Goal: Task Accomplishment & Management: Complete application form

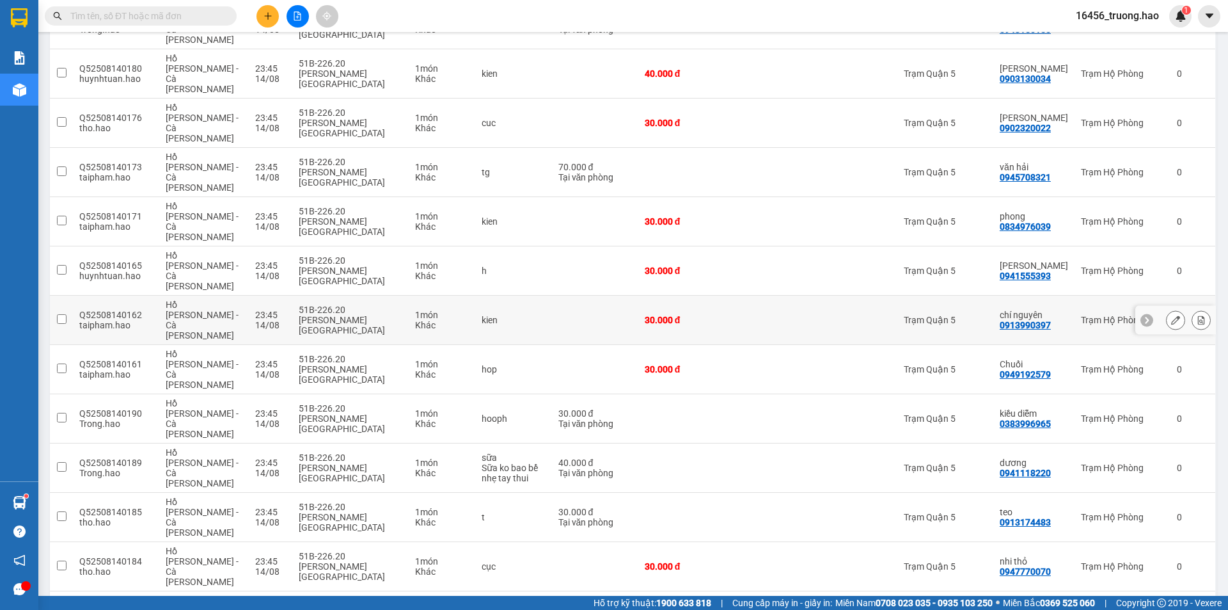
scroll to position [704, 0]
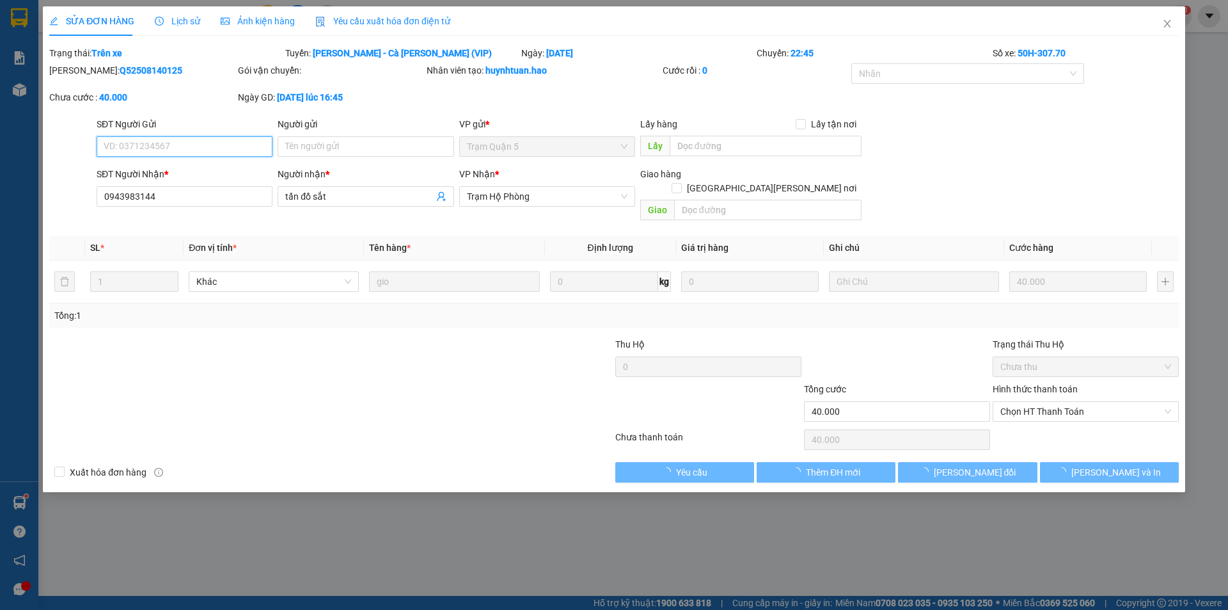
type input "0943983144"
type input "tấn đồ sắt"
type input "40.000"
click at [196, 16] on span "Lịch sử" at bounding box center [177, 21] width 45 height 10
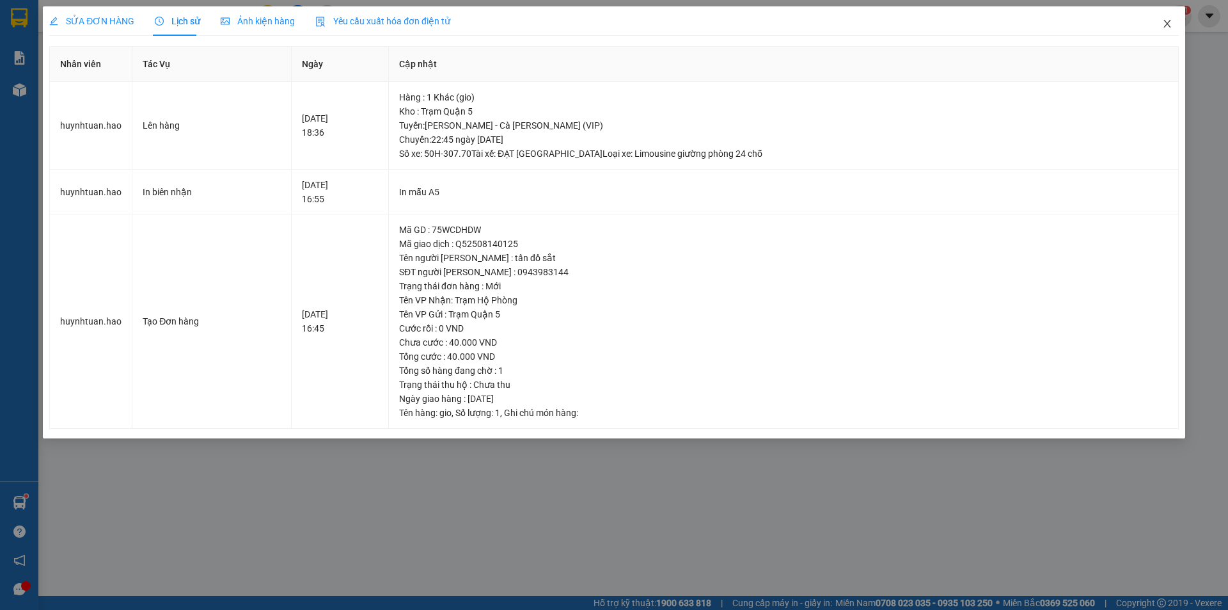
click at [1165, 20] on icon "close" at bounding box center [1167, 24] width 10 height 10
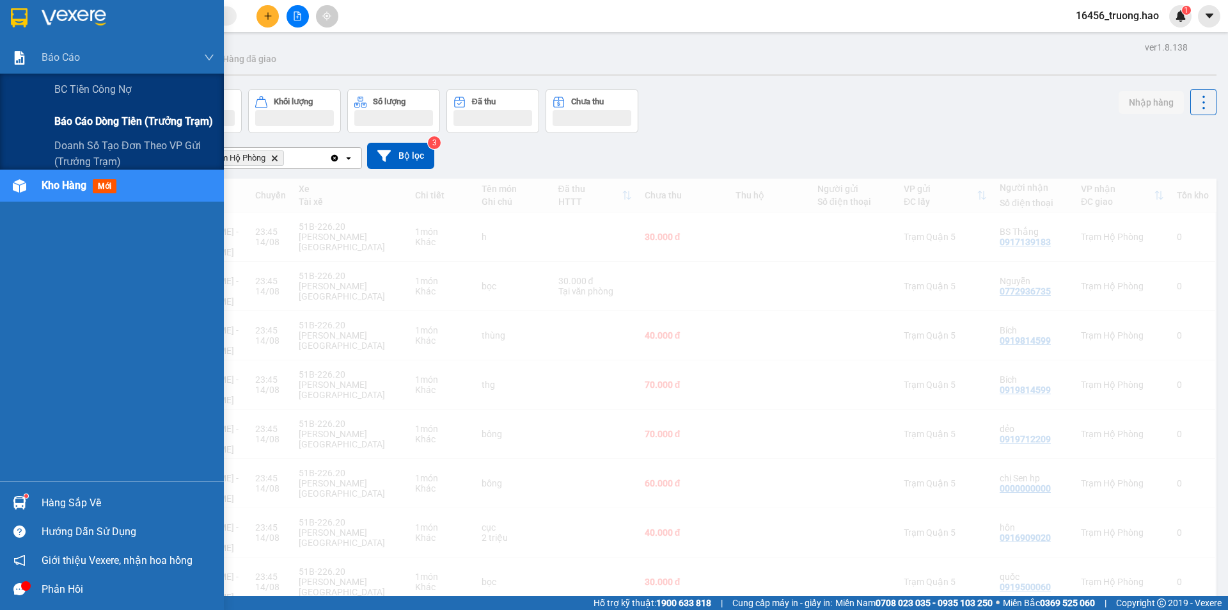
click at [97, 120] on span "Báo cáo dòng tiền (trưởng trạm)" at bounding box center [133, 121] width 159 height 16
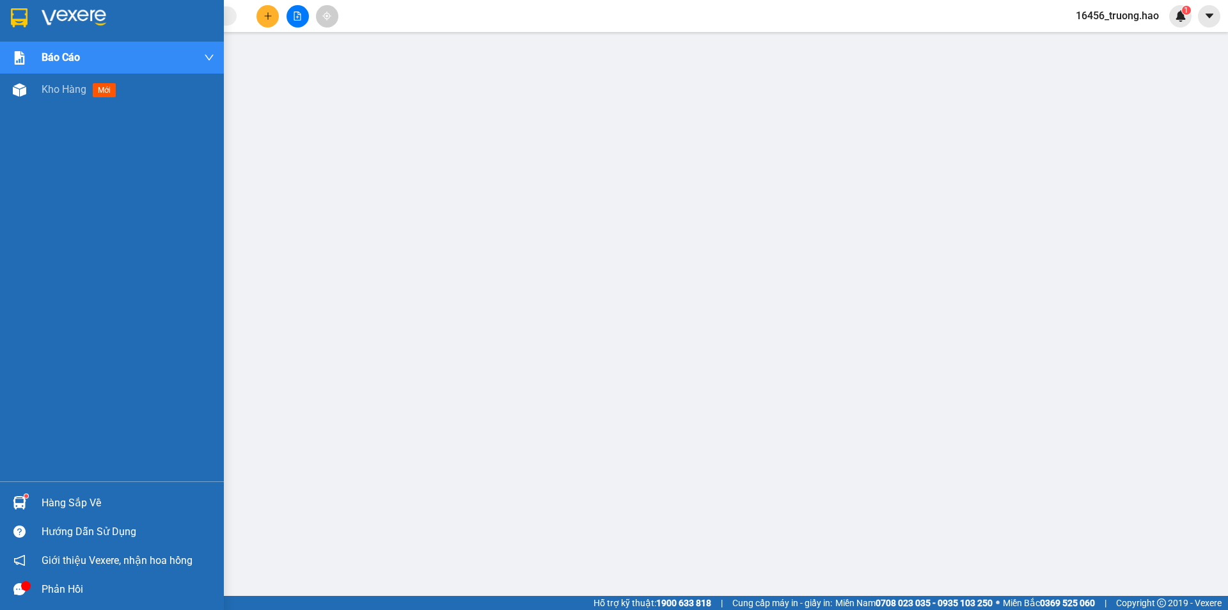
drag, startPoint x: 63, startPoint y: 90, endPoint x: 61, endPoint y: 113, distance: 23.8
click at [63, 90] on span "Kho hàng" at bounding box center [64, 89] width 45 height 12
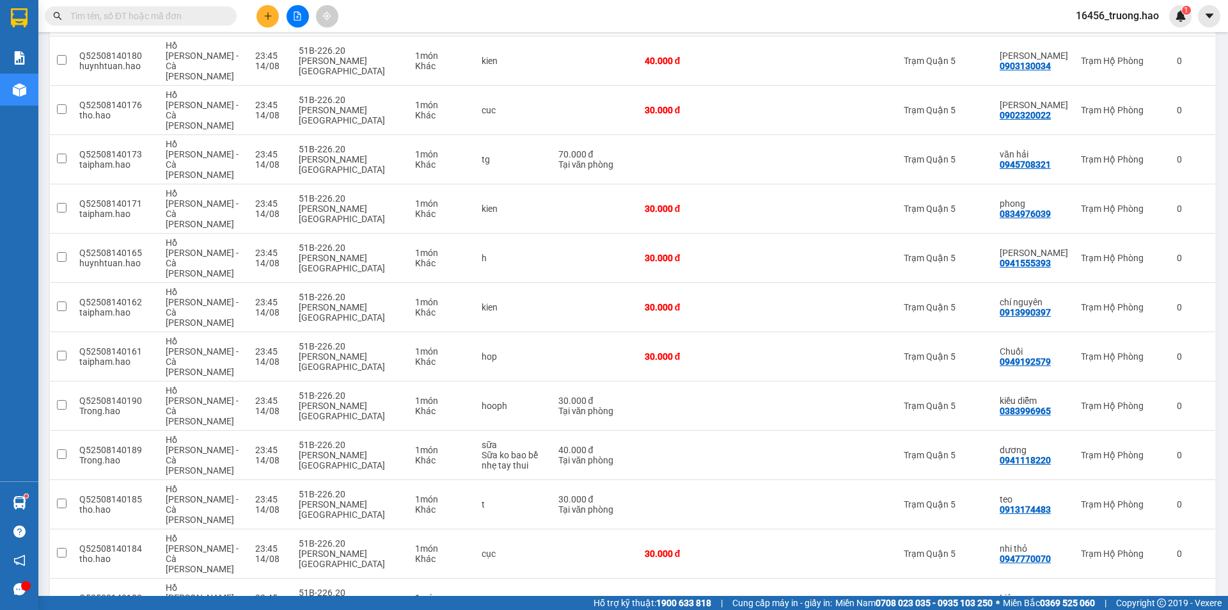
scroll to position [747, 0]
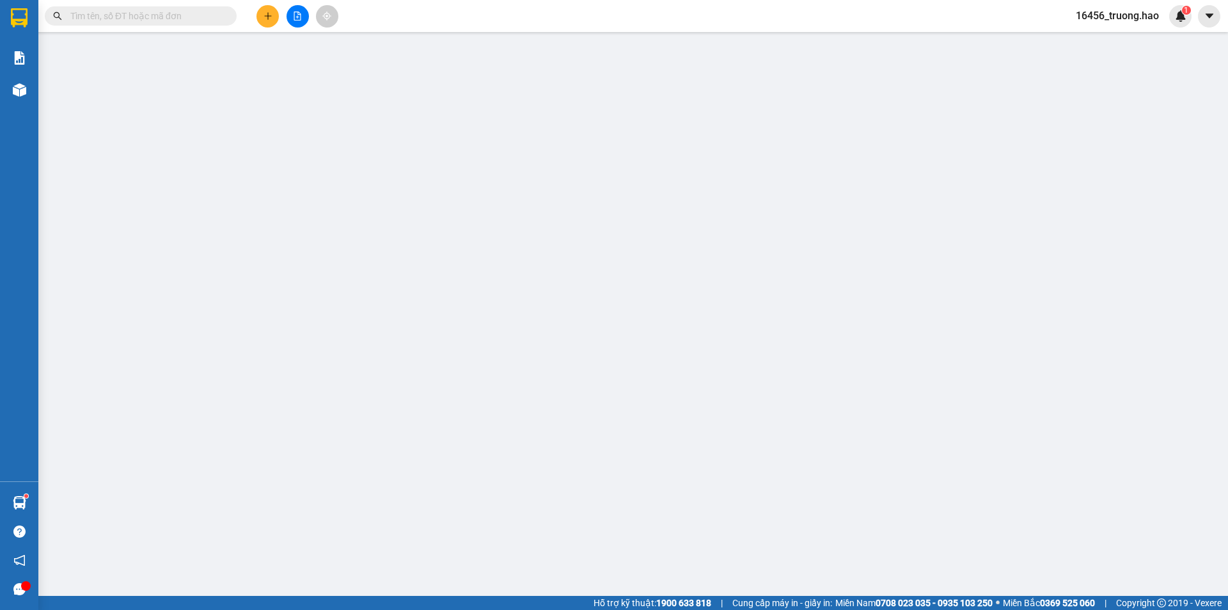
type input "0913990693"
type input "chiêu hp"
type input "100.000"
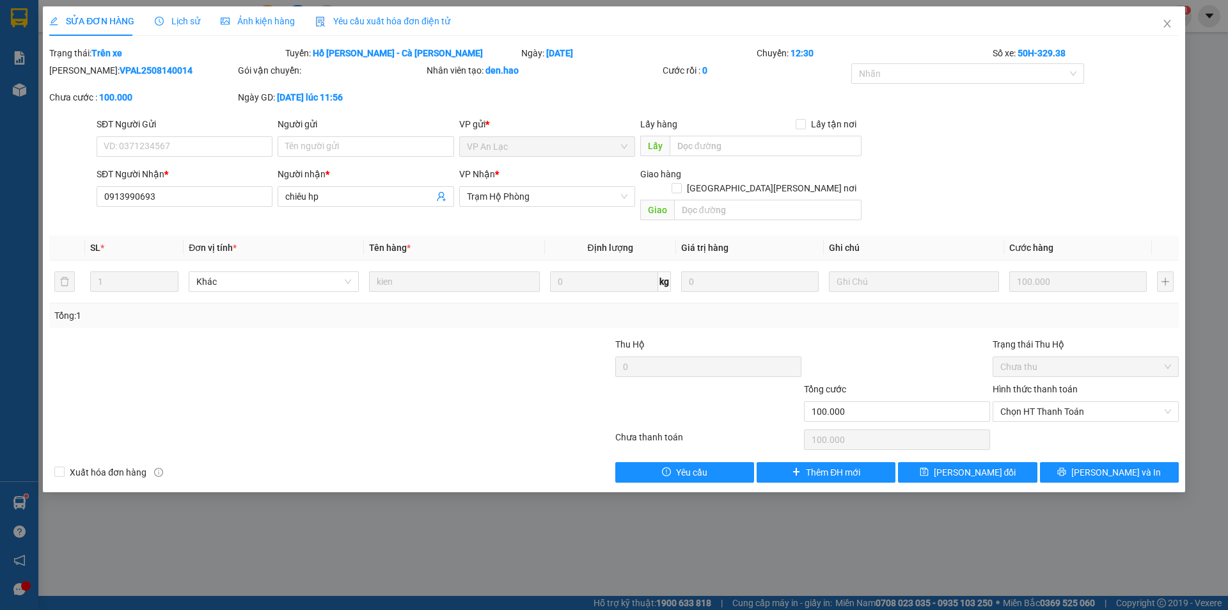
click at [274, 13] on div "Ảnh kiện hàng" at bounding box center [258, 20] width 74 height 29
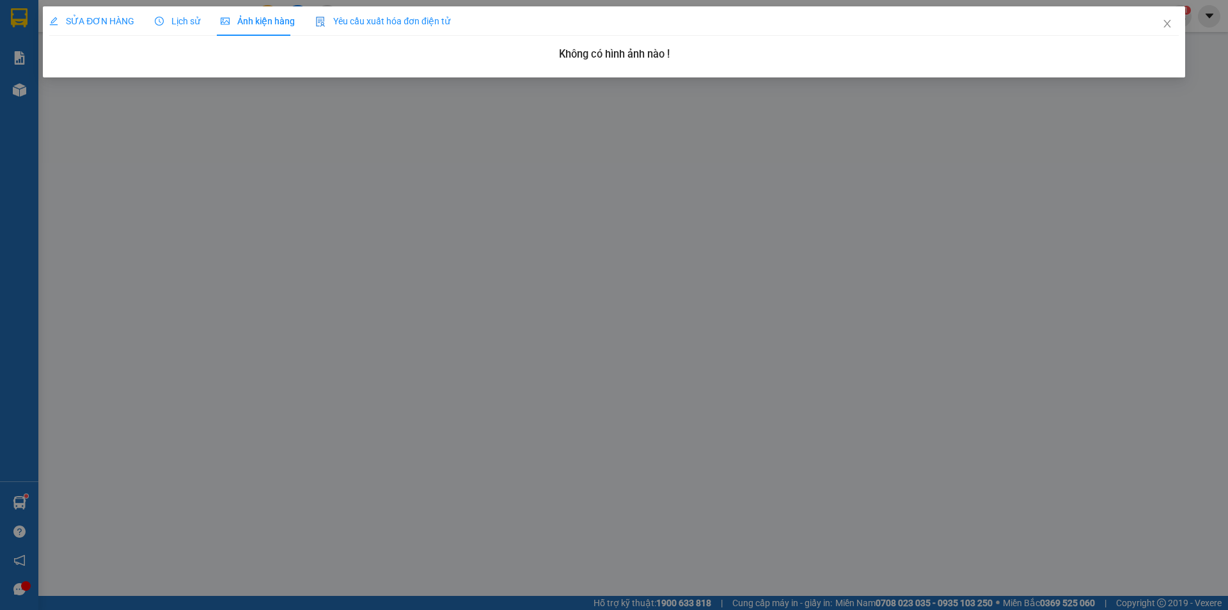
click at [128, 10] on div "SỬA ĐƠN HÀNG" at bounding box center [91, 20] width 85 height 29
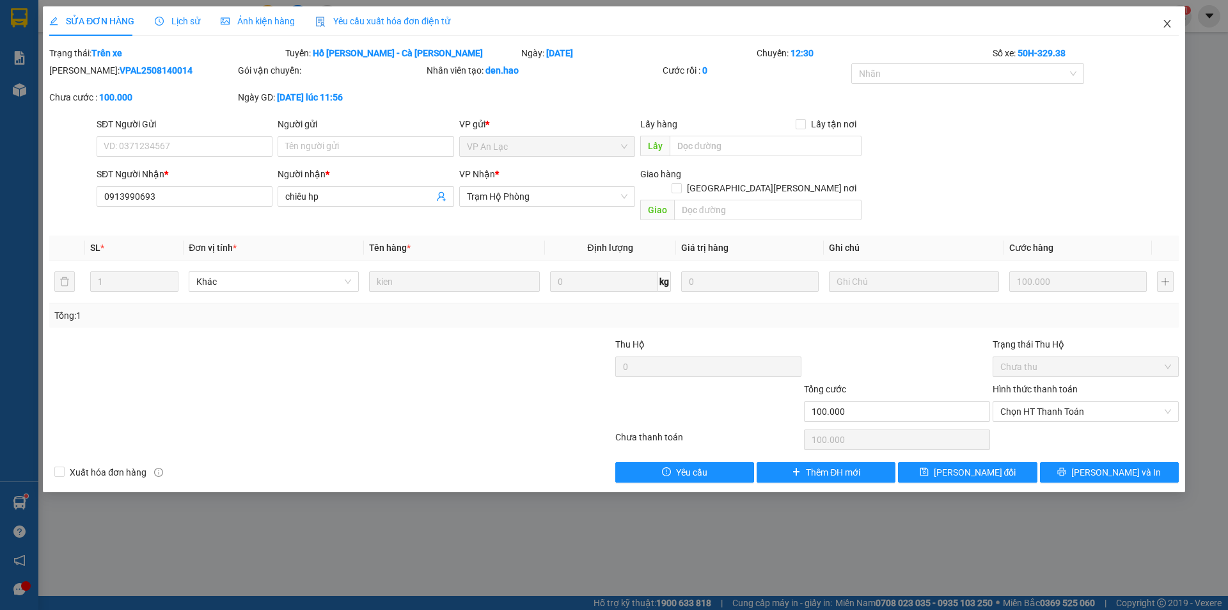
click at [1165, 20] on icon "close" at bounding box center [1167, 24] width 10 height 10
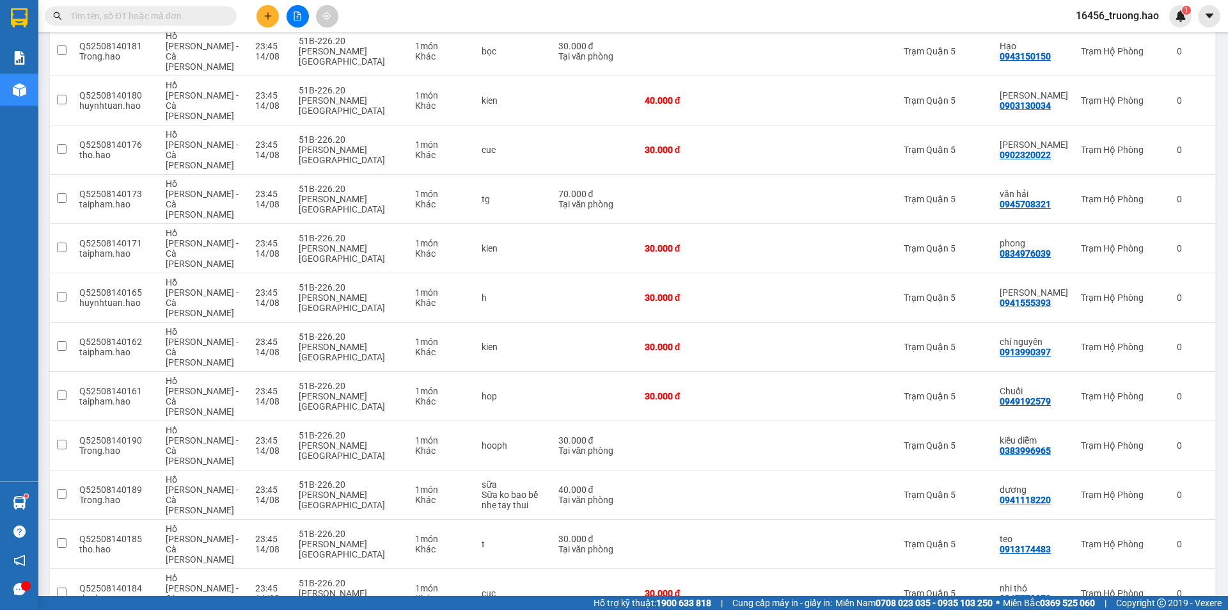
scroll to position [747, 0]
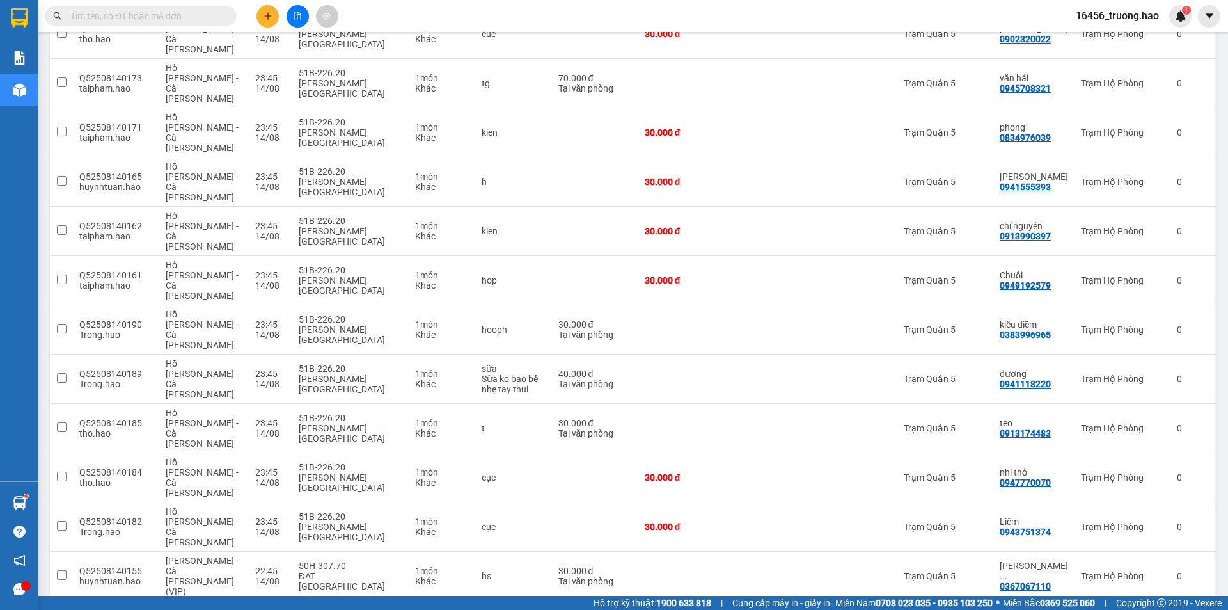
checkbox input "true"
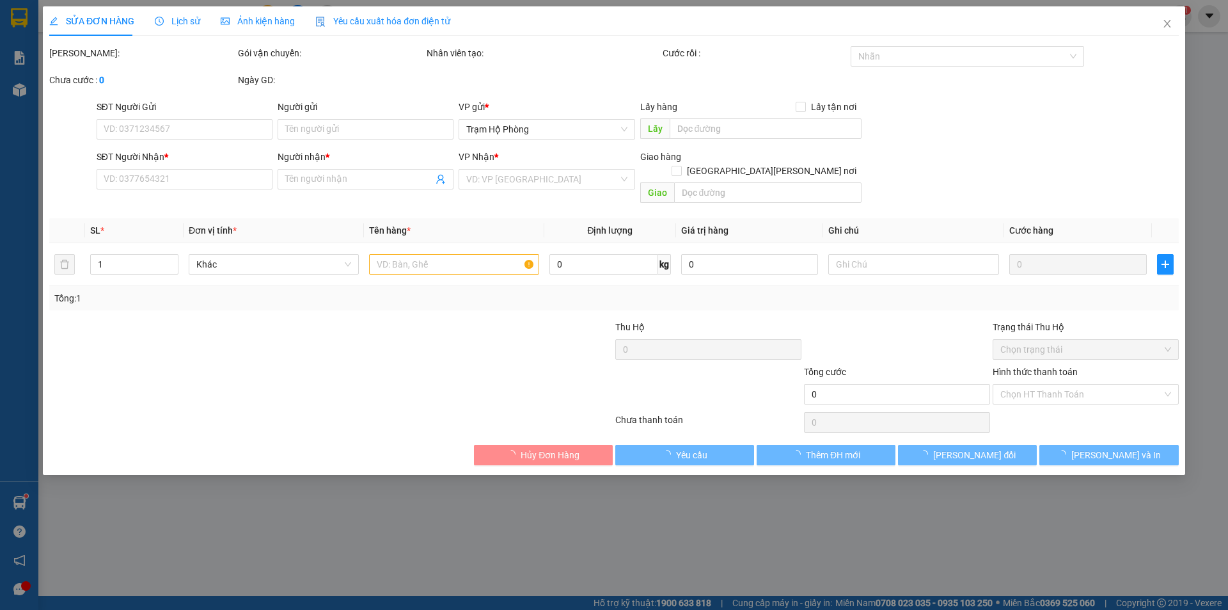
type input "0943983144"
type input "tấn đồ sắt"
type input "30.000"
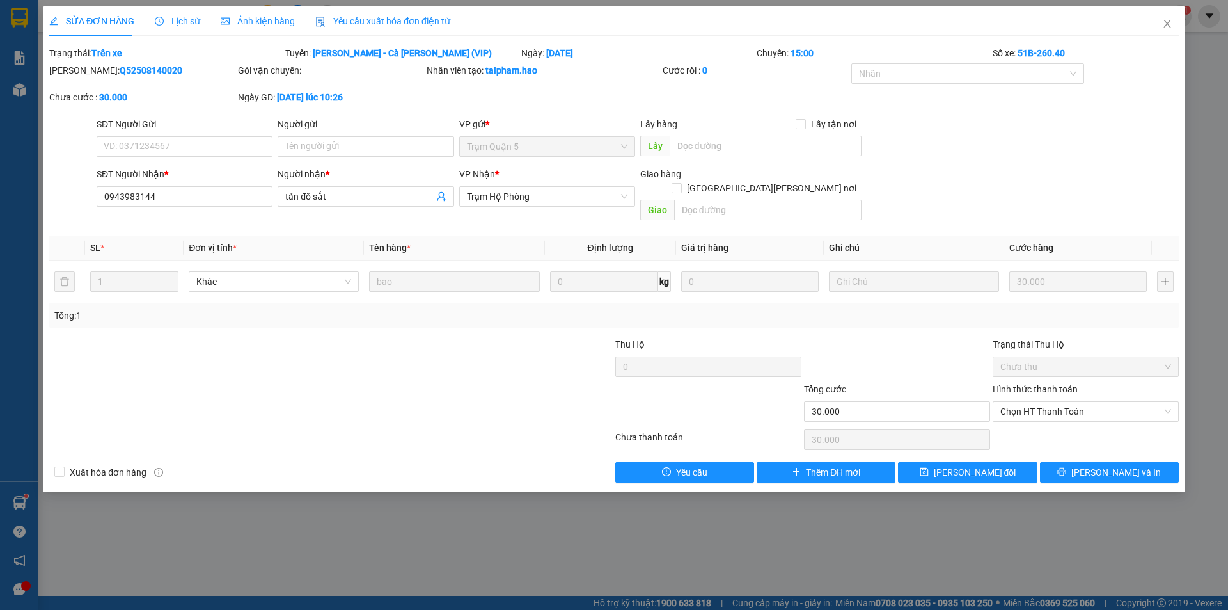
click at [256, 14] on div "Ảnh kiện hàng" at bounding box center [258, 21] width 74 height 14
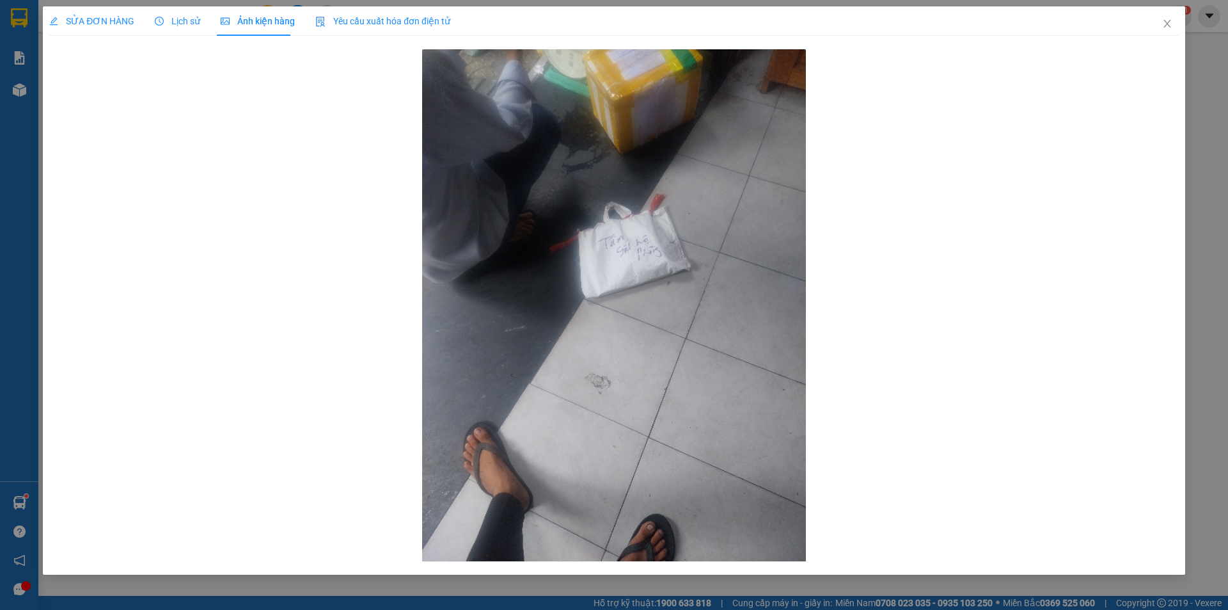
click at [179, 16] on span "Lịch sử" at bounding box center [177, 21] width 45 height 10
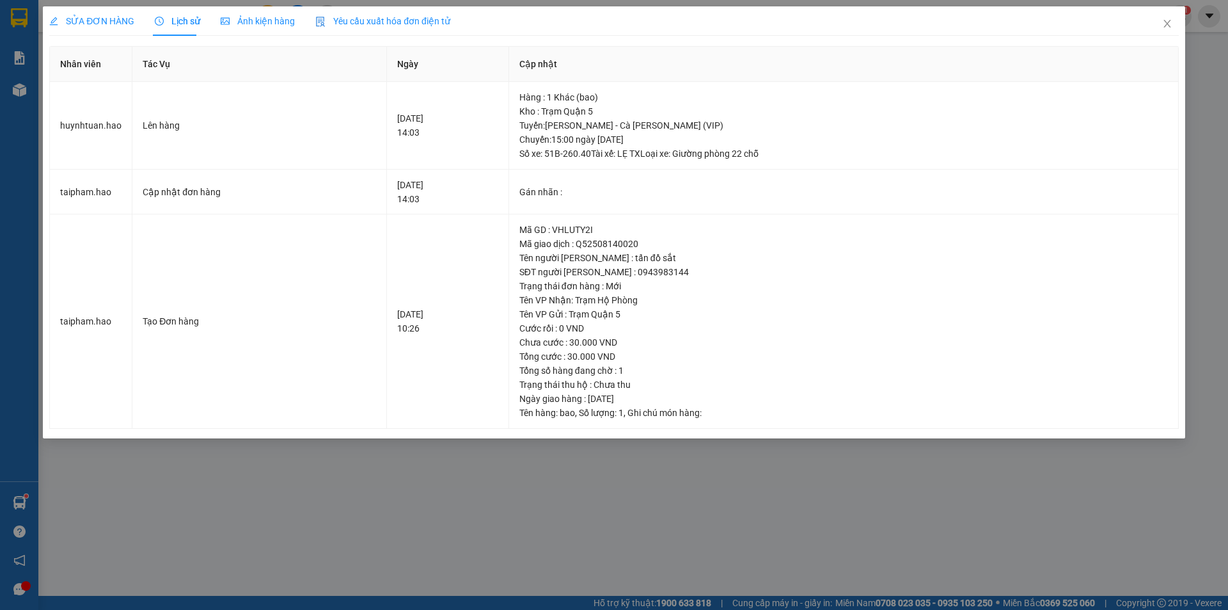
click at [96, 13] on div "SỬA ĐƠN HÀNG" at bounding box center [91, 20] width 85 height 29
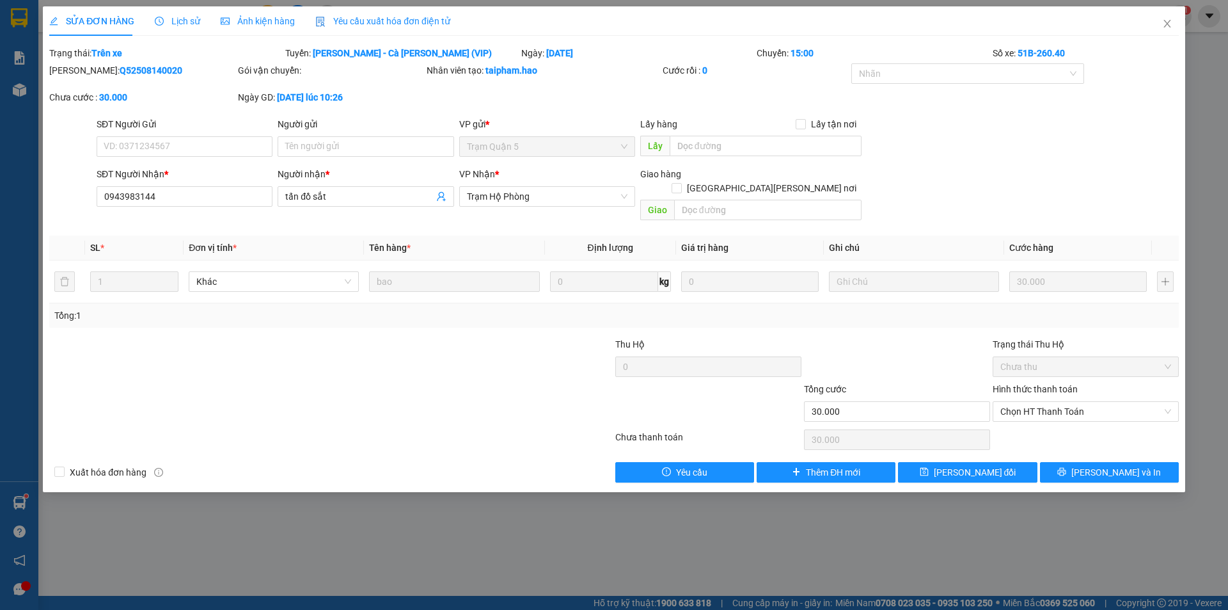
click at [194, 17] on span "Lịch sử" at bounding box center [177, 21] width 45 height 10
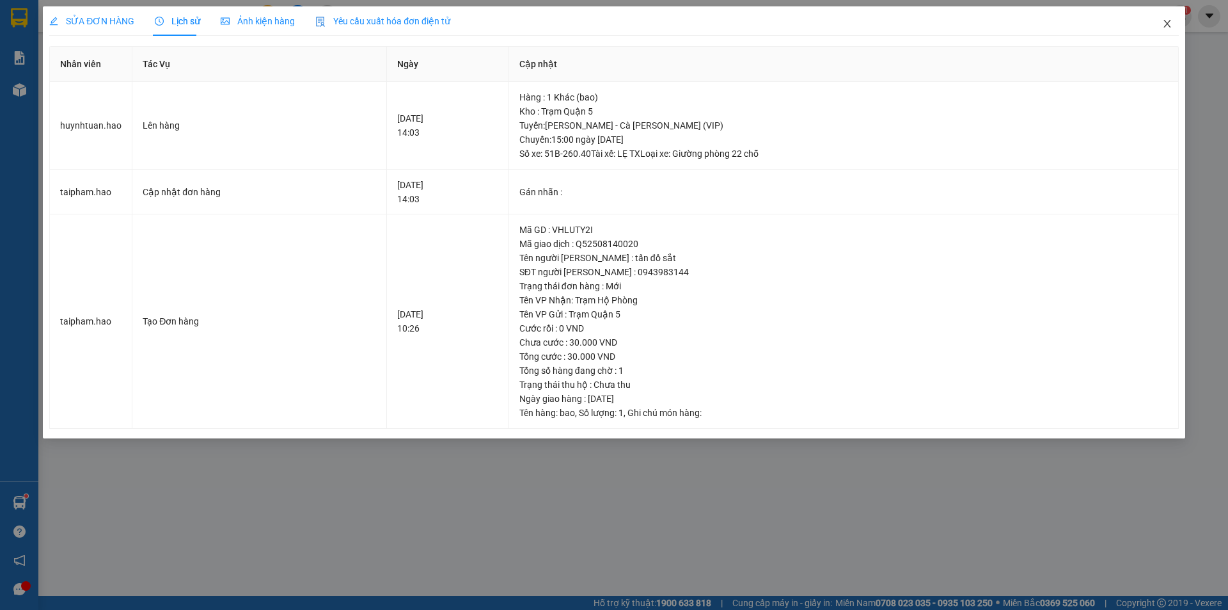
click at [1171, 22] on icon "close" at bounding box center [1167, 24] width 10 height 10
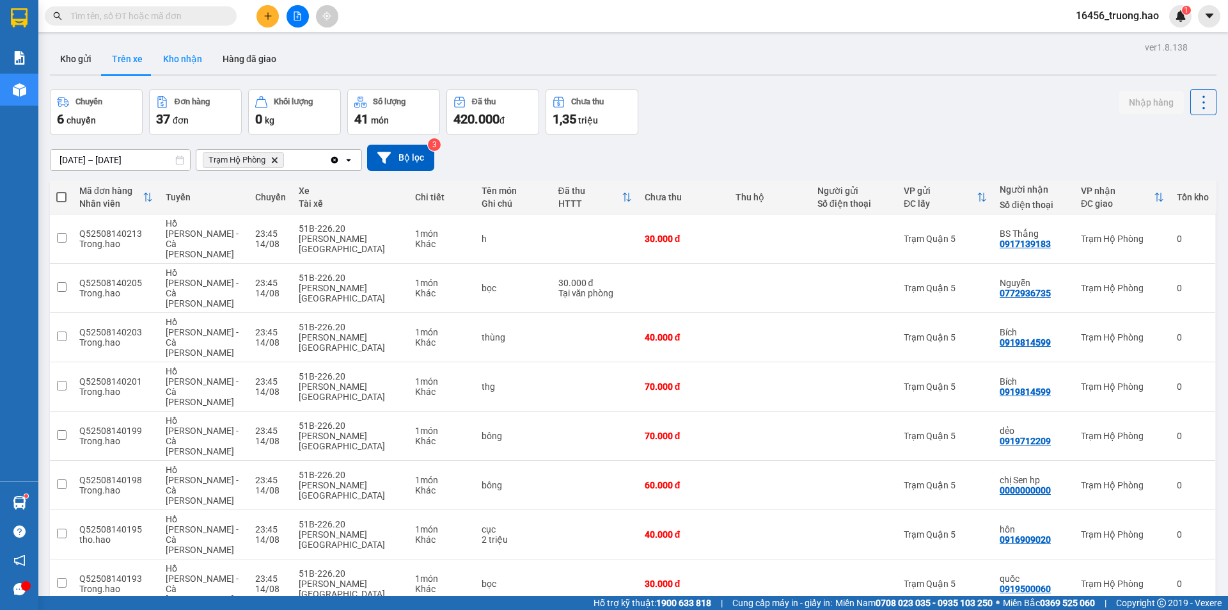
click at [174, 58] on button "Kho nhận" at bounding box center [182, 58] width 59 height 31
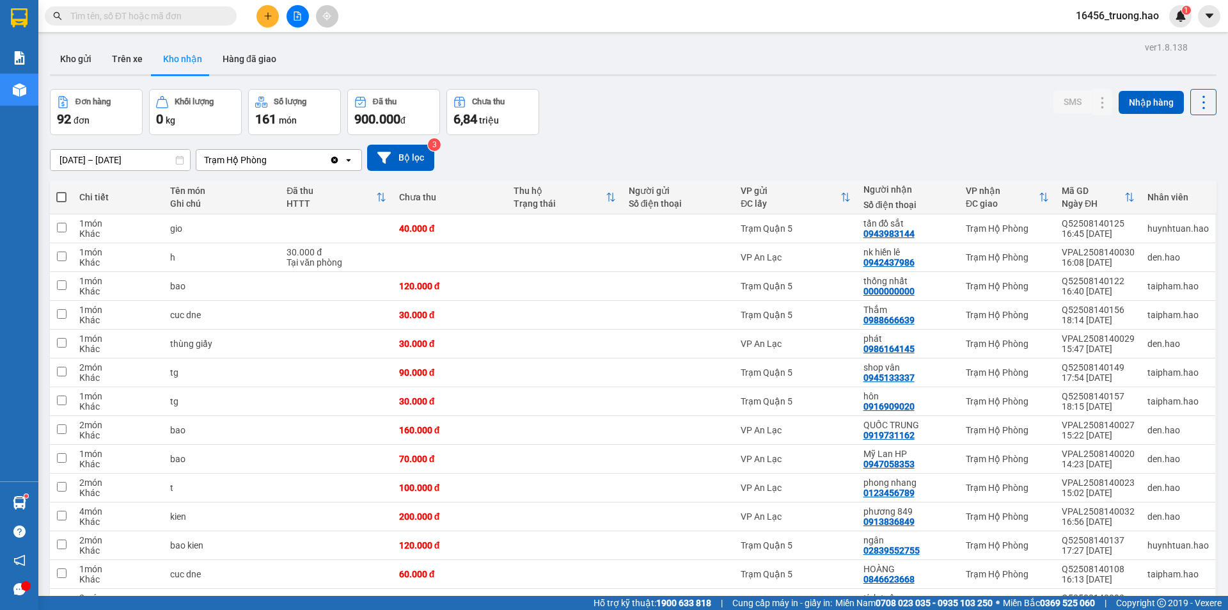
click at [212, 22] on input "text" at bounding box center [145, 16] width 151 height 14
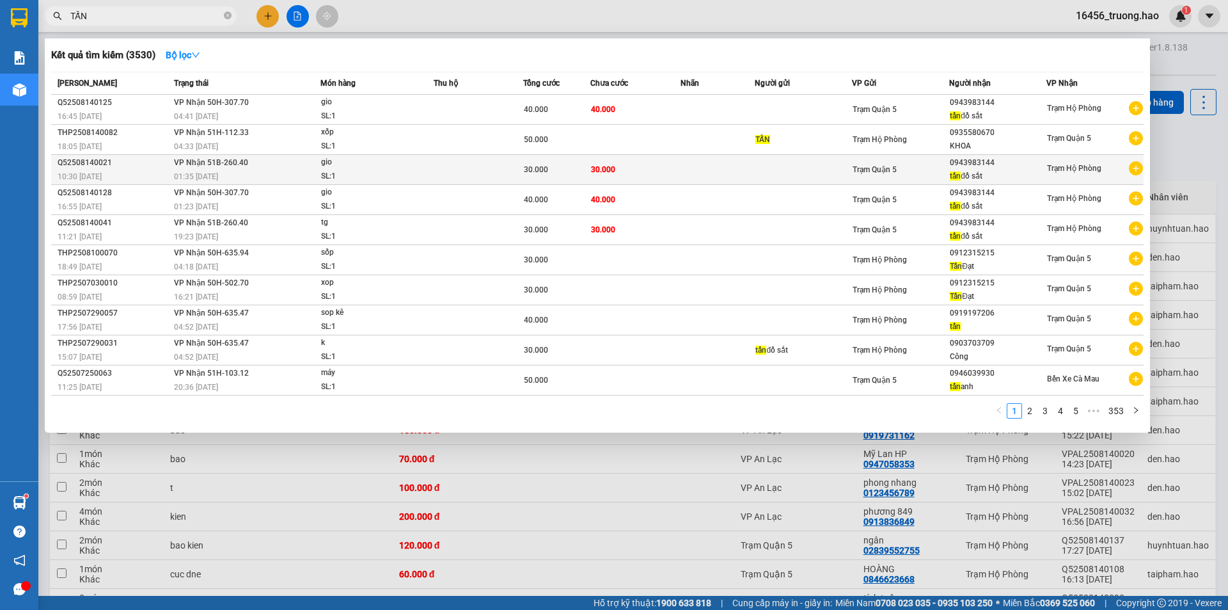
type input "TẤN"
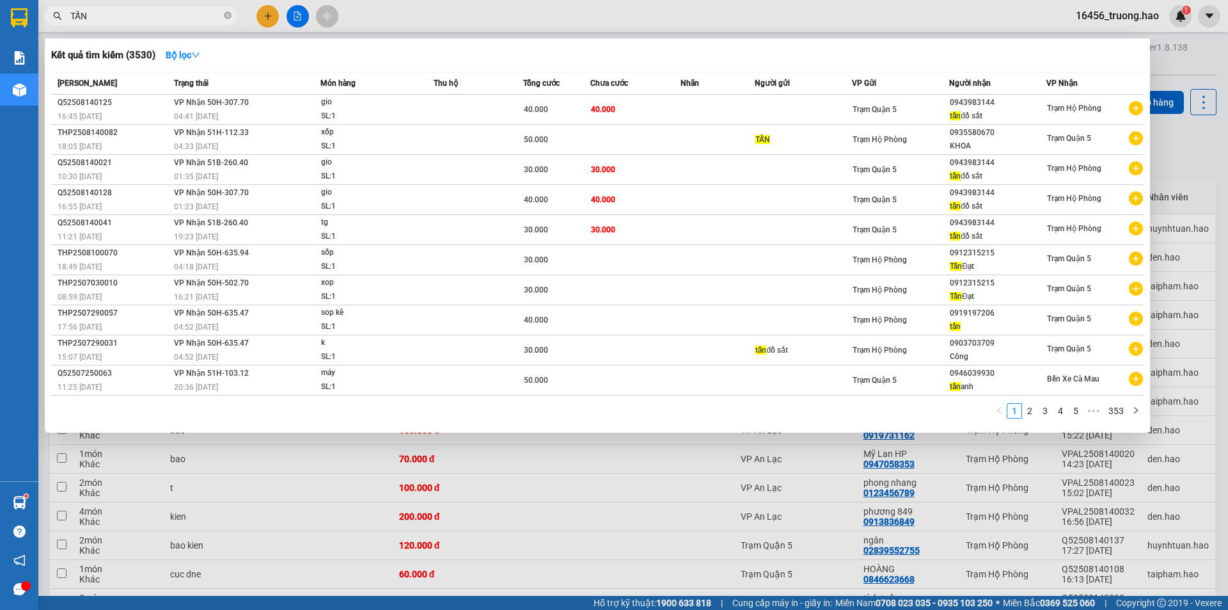
click at [683, 163] on td at bounding box center [718, 170] width 75 height 30
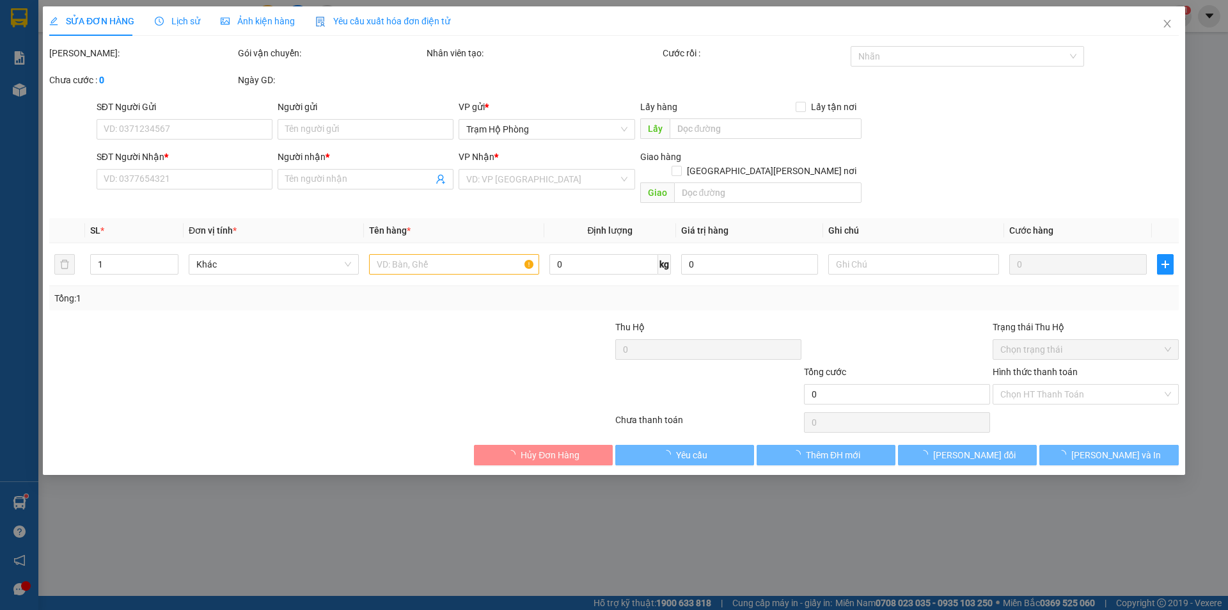
type input "0943983144"
type input "tấn đồ sắt"
type input "30.000"
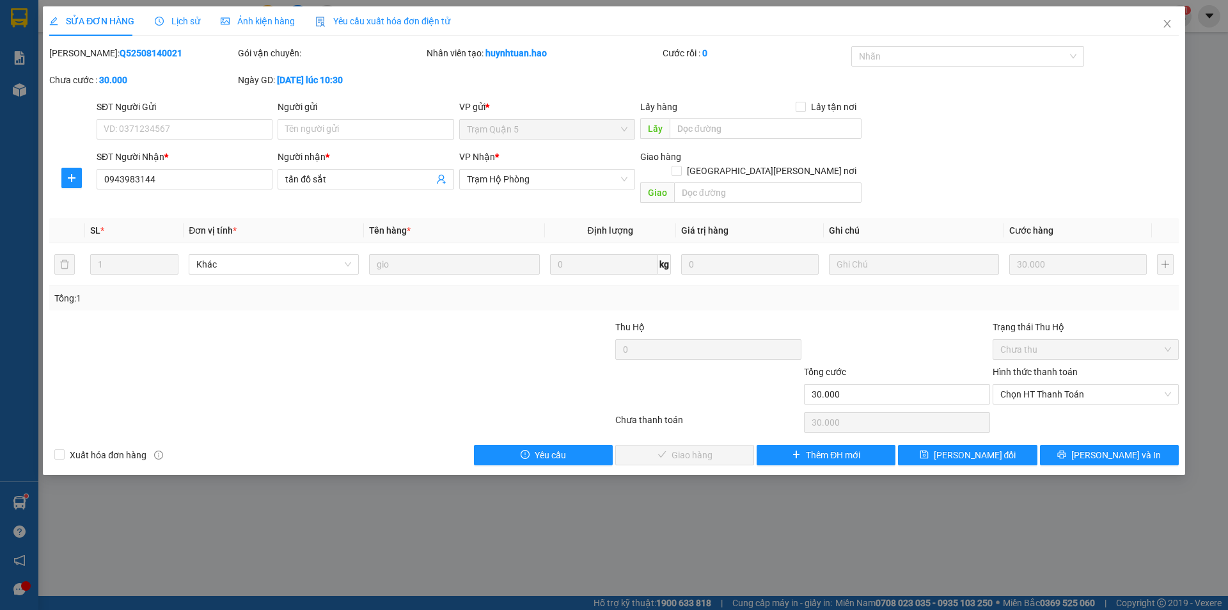
click at [270, 16] on span "Ảnh kiện hàng" at bounding box center [258, 21] width 74 height 10
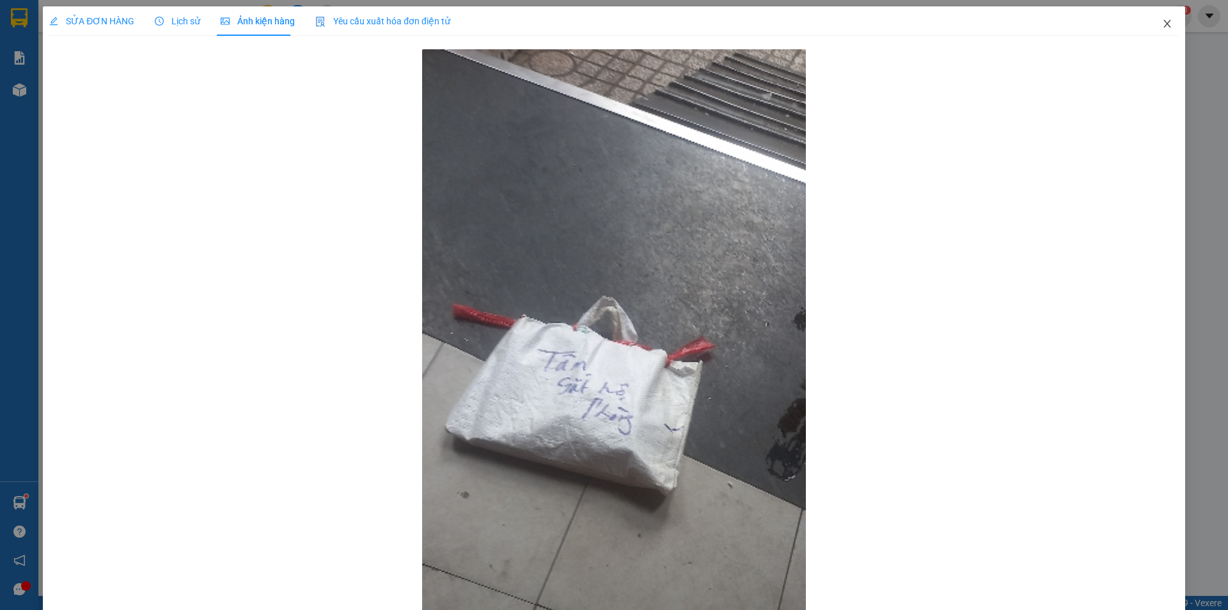
click at [1162, 20] on icon "close" at bounding box center [1167, 24] width 10 height 10
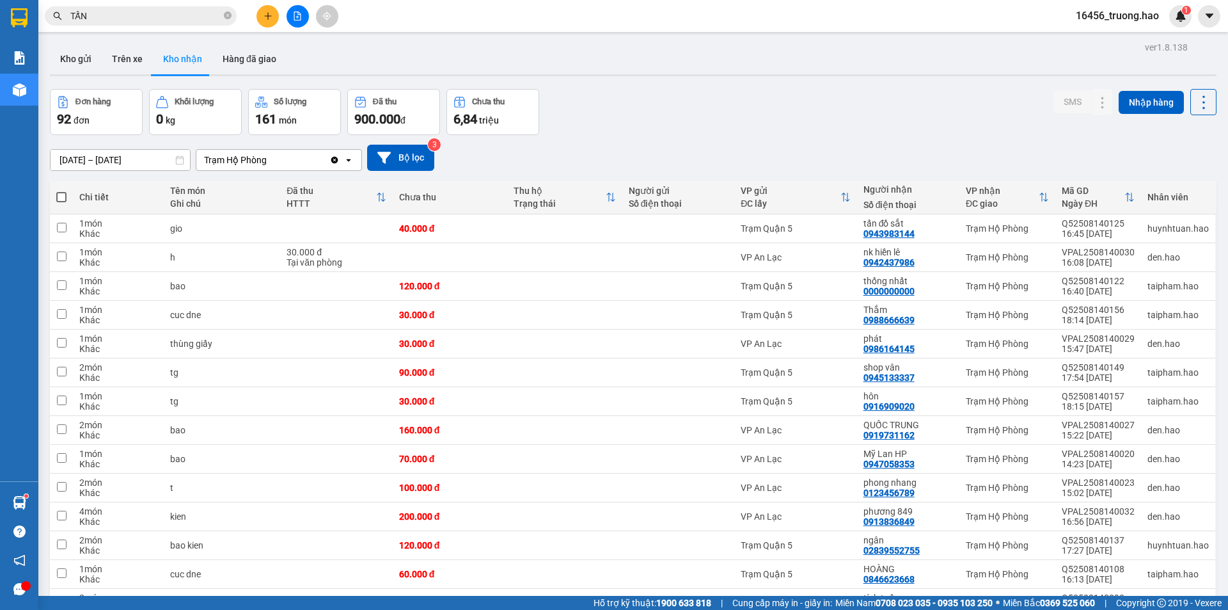
click at [170, 12] on input "TẤN" at bounding box center [145, 16] width 151 height 14
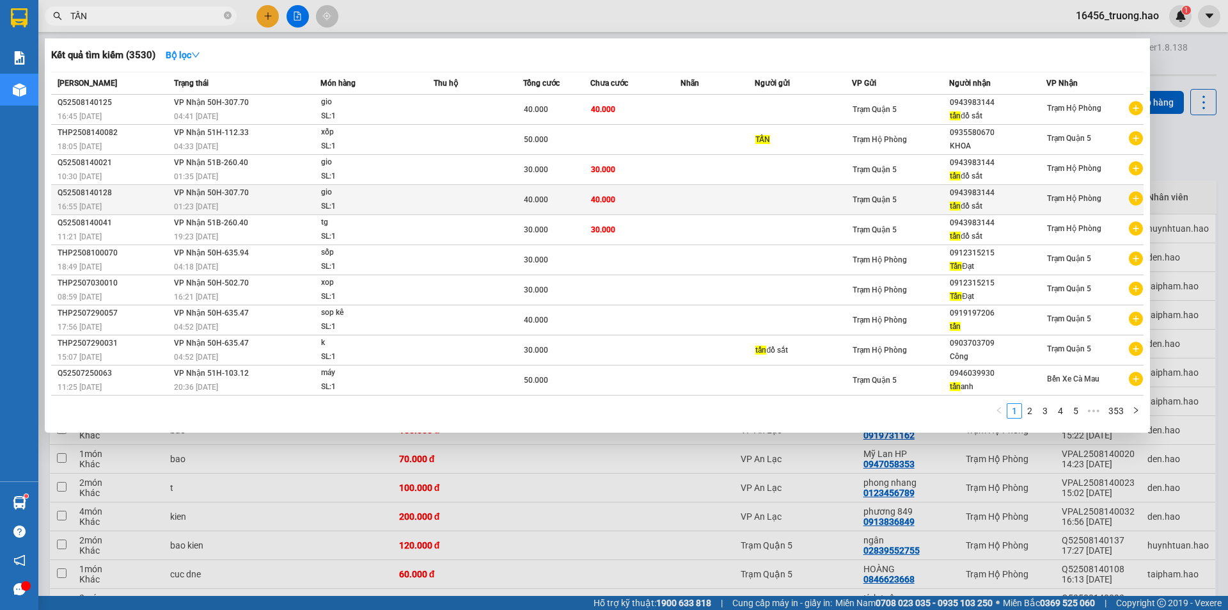
click at [681, 198] on td at bounding box center [718, 200] width 75 height 30
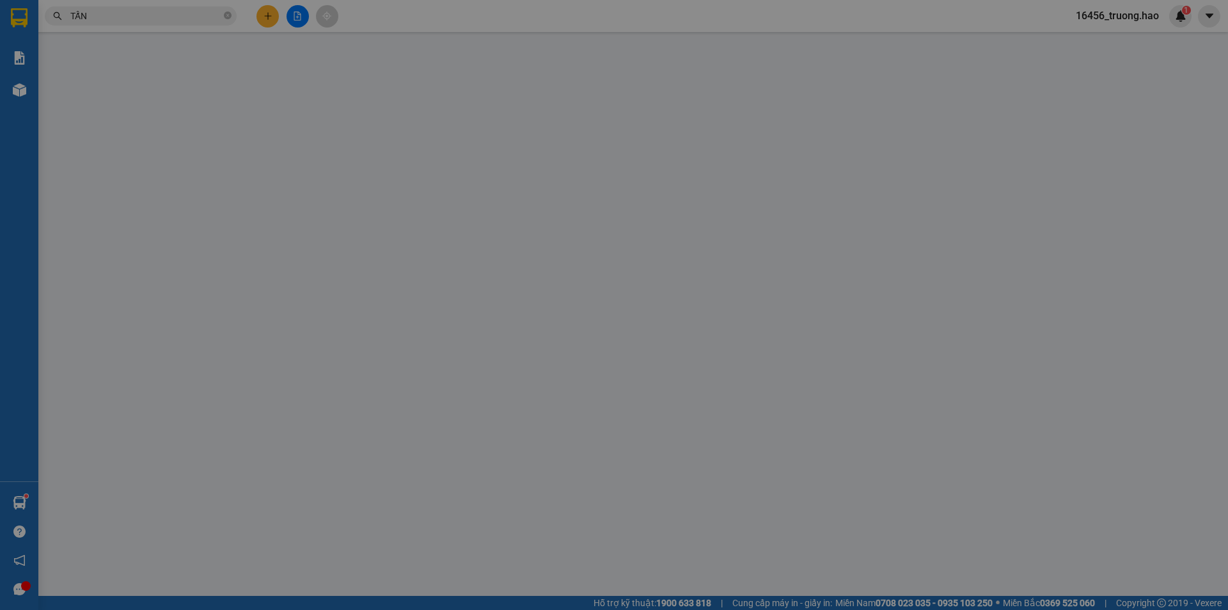
type input "0943983144"
type input "tấn đồ sắt"
type input "40.000"
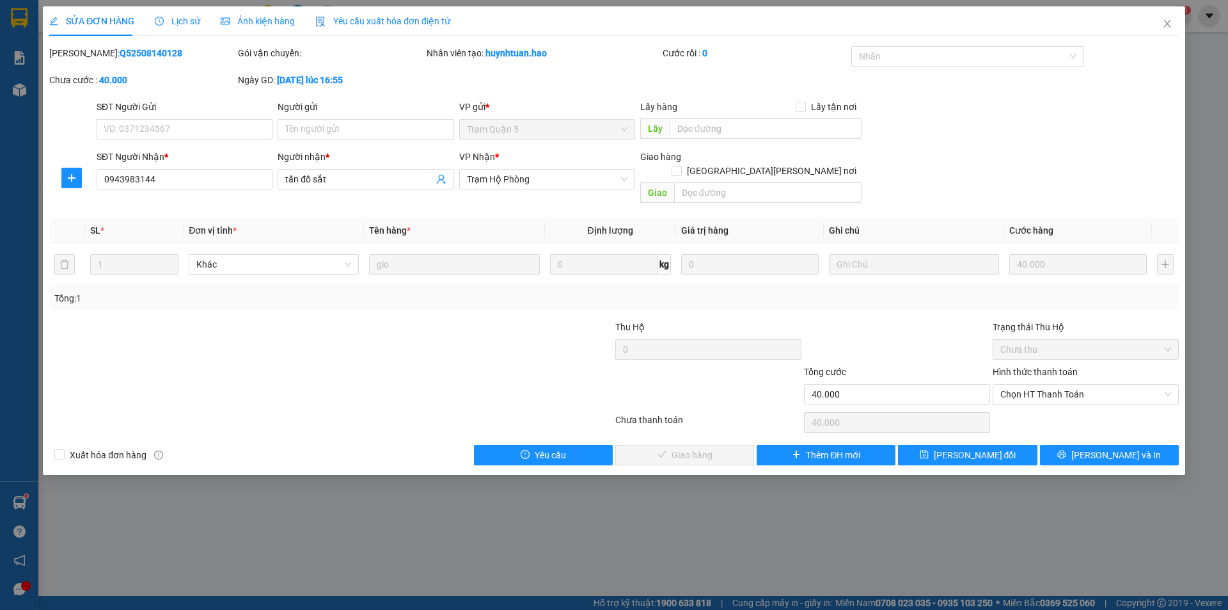
click at [241, 8] on div "Ảnh kiện hàng" at bounding box center [258, 20] width 74 height 29
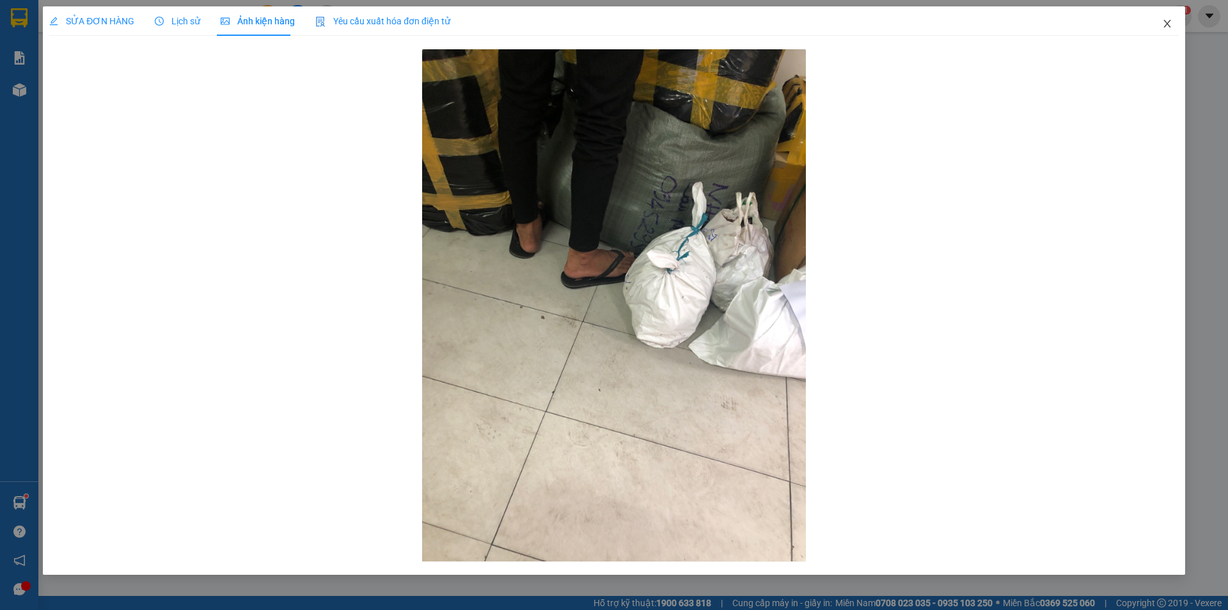
click at [1166, 19] on span "Close" at bounding box center [1168, 24] width 36 height 36
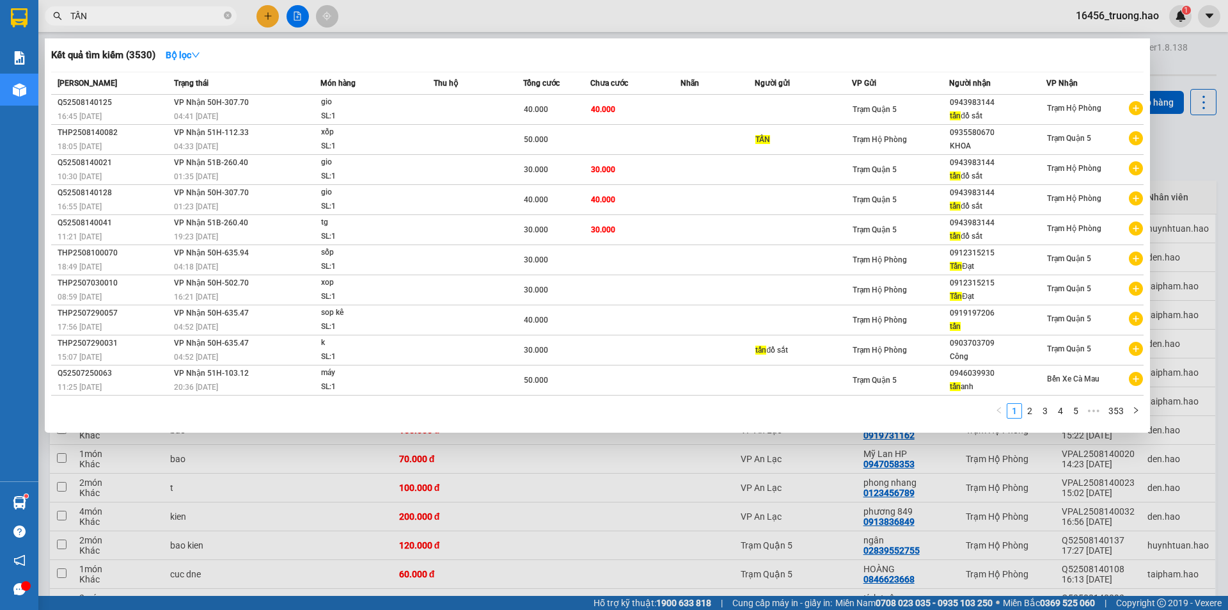
click at [193, 13] on input "TẤN" at bounding box center [145, 16] width 151 height 14
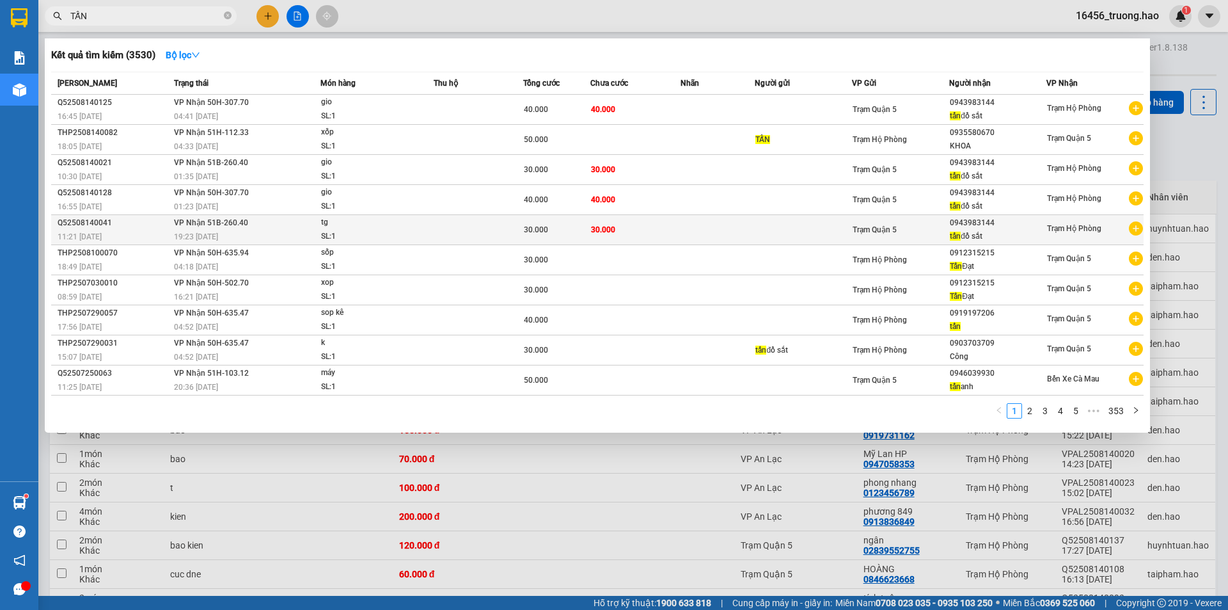
click at [677, 228] on td "30.000" at bounding box center [635, 230] width 90 height 30
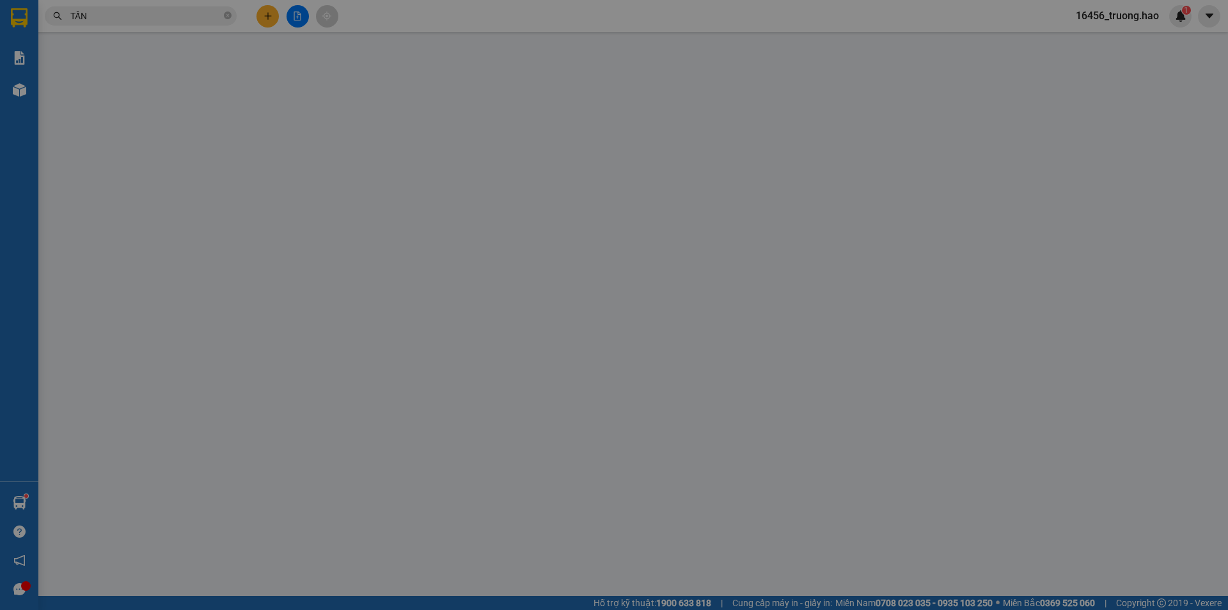
type input "0943983144"
type input "tấn đồ sắt"
type input "30.000"
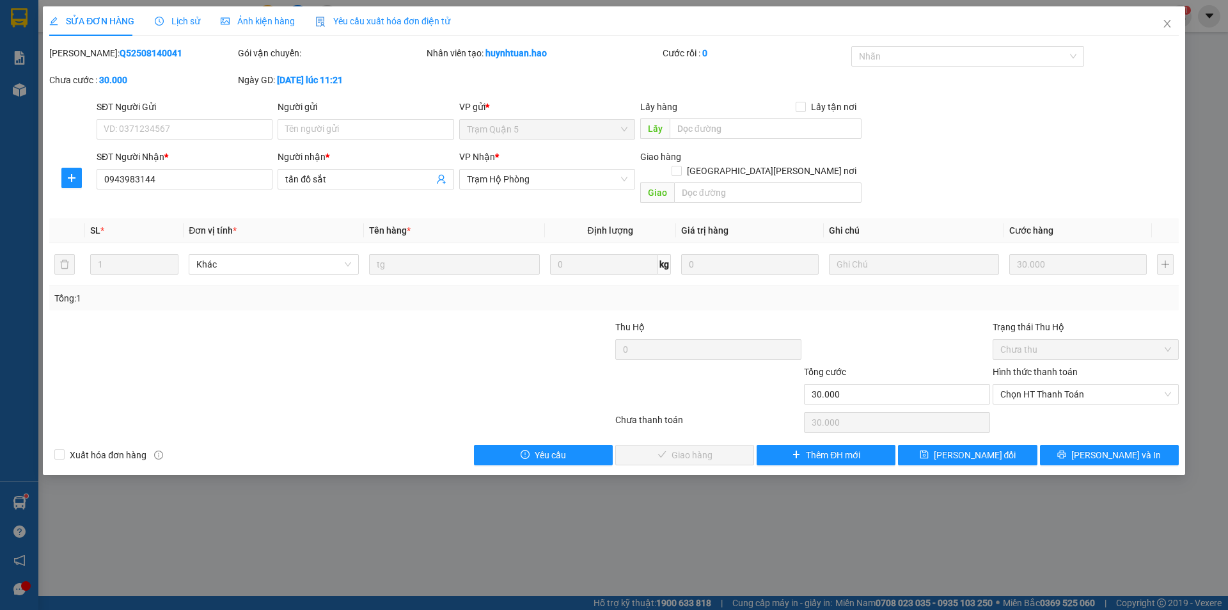
click at [260, 13] on div "Ảnh kiện hàng" at bounding box center [258, 20] width 74 height 29
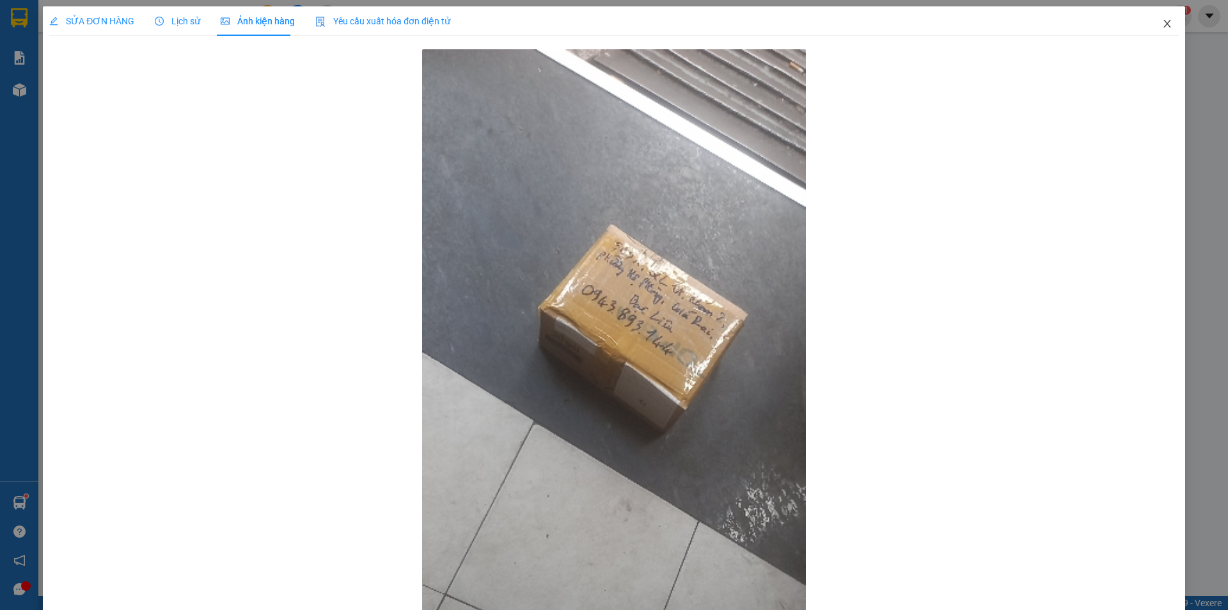
click at [1162, 23] on icon "close" at bounding box center [1167, 24] width 10 height 10
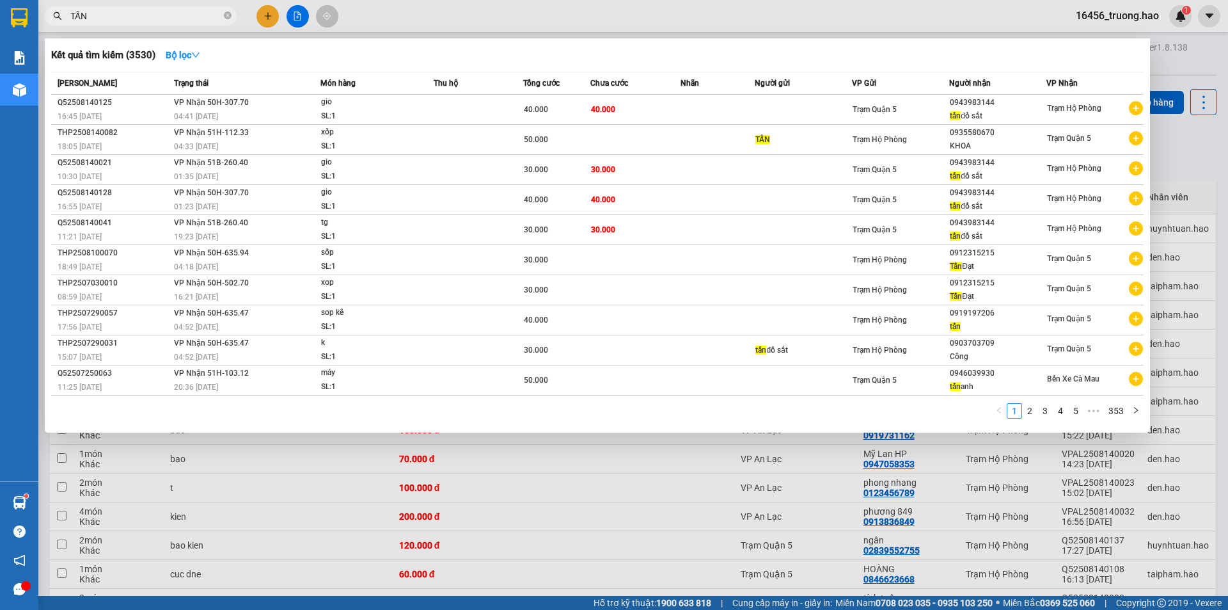
click at [155, 17] on input "TẤN" at bounding box center [145, 16] width 151 height 14
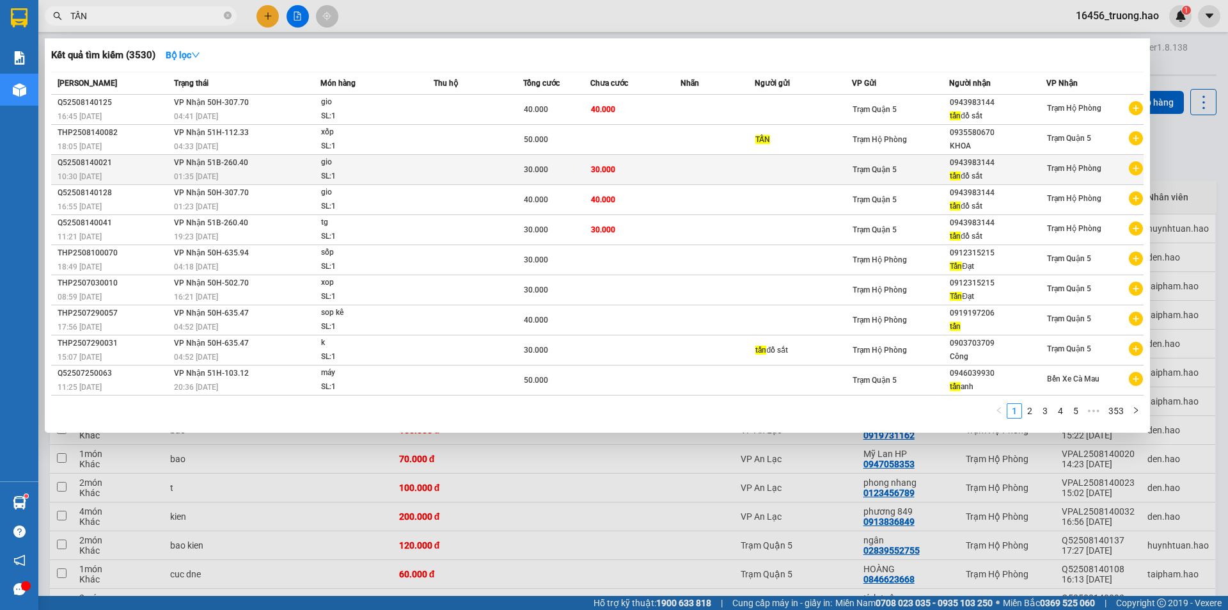
click at [624, 168] on td "30.000" at bounding box center [635, 170] width 90 height 30
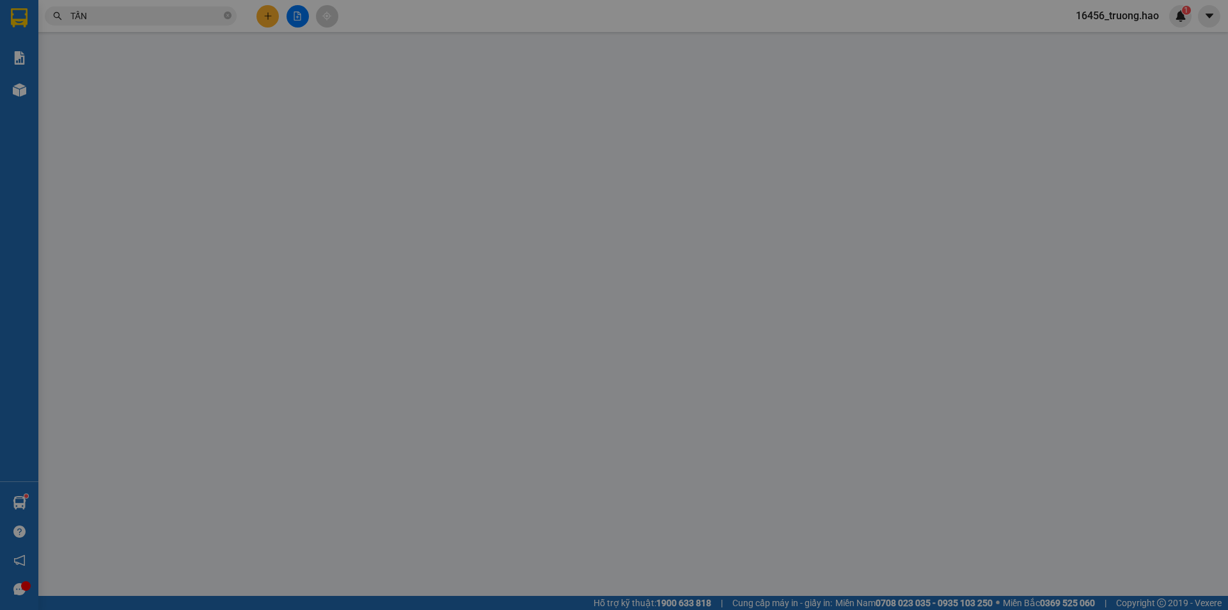
type input "0943983144"
type input "tấn đồ sắt"
type input "30.000"
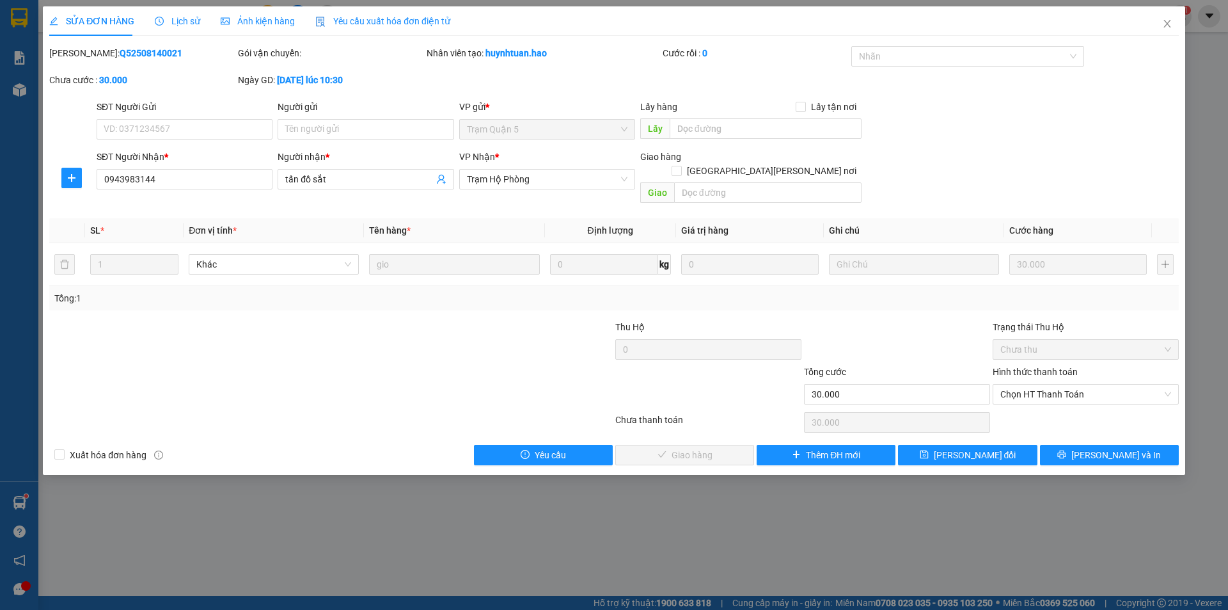
click at [243, 19] on span "Ảnh kiện hàng" at bounding box center [258, 21] width 74 height 10
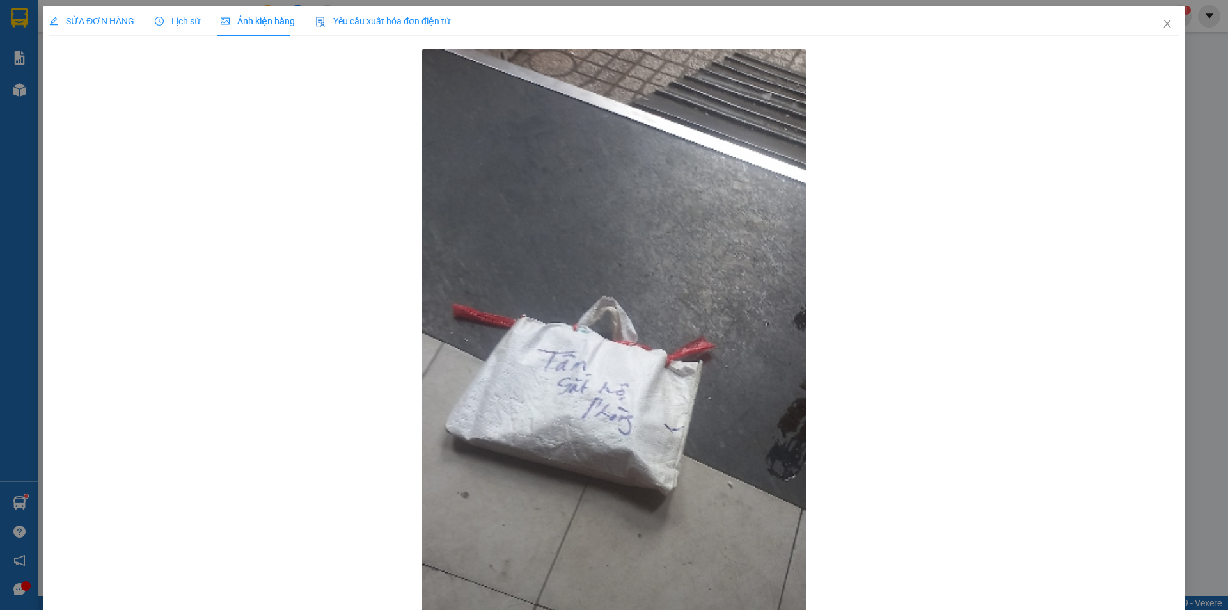
click at [182, 16] on span "Lịch sử" at bounding box center [177, 21] width 45 height 10
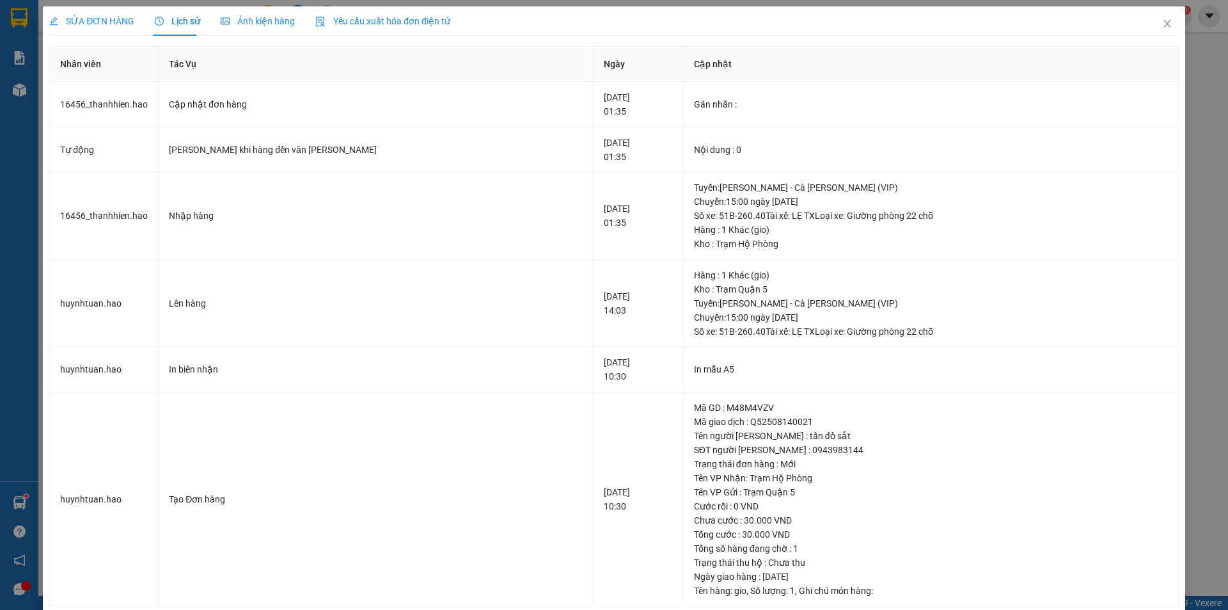
click at [87, 17] on span "SỬA ĐƠN HÀNG" at bounding box center [91, 21] width 85 height 10
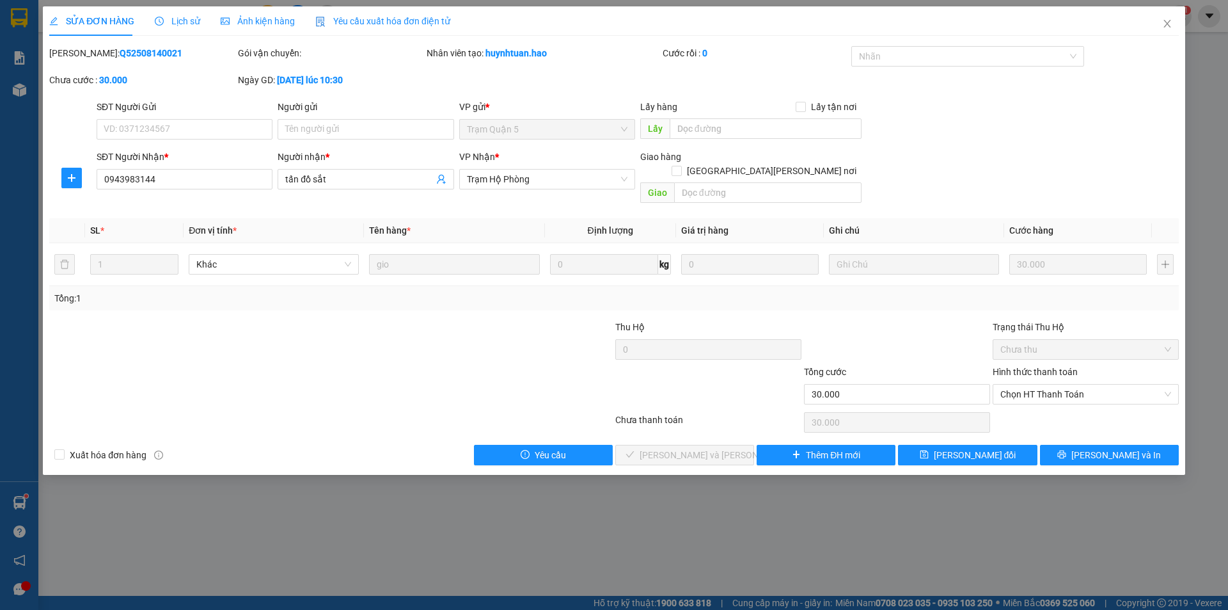
drag, startPoint x: 149, startPoint y: 52, endPoint x: 79, endPoint y: 61, distance: 70.3
click at [79, 61] on div "[PERSON_NAME]: Q52508140021" at bounding box center [142, 59] width 189 height 27
copy b "Q52508140021"
click at [1168, 21] on icon "close" at bounding box center [1167, 24] width 10 height 10
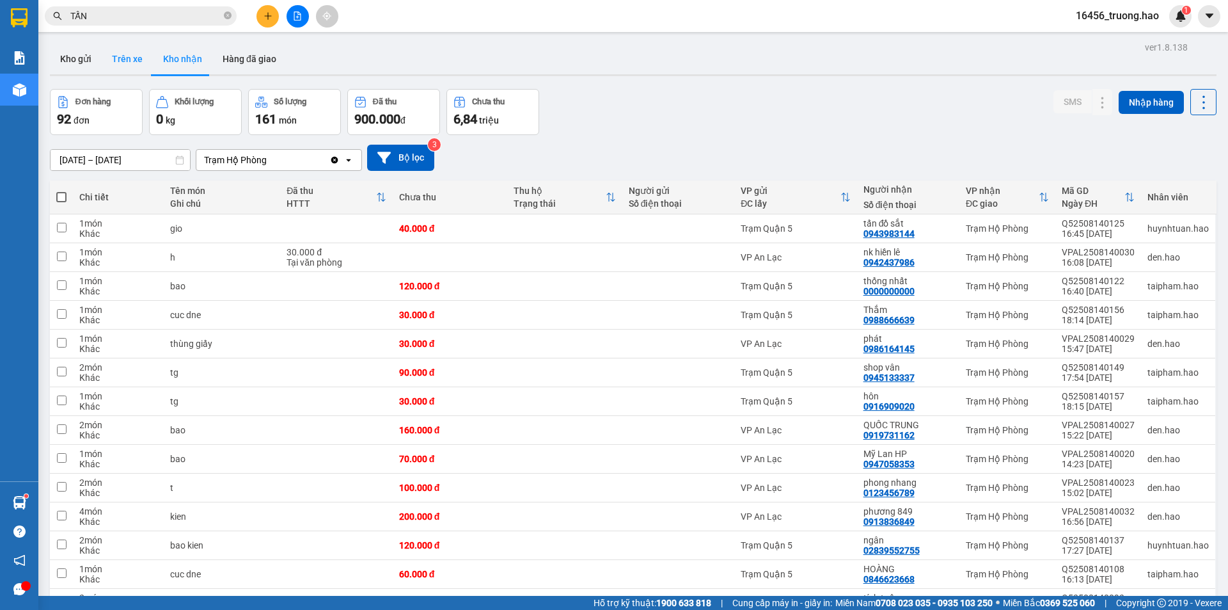
click at [132, 56] on button "Trên xe" at bounding box center [127, 58] width 51 height 31
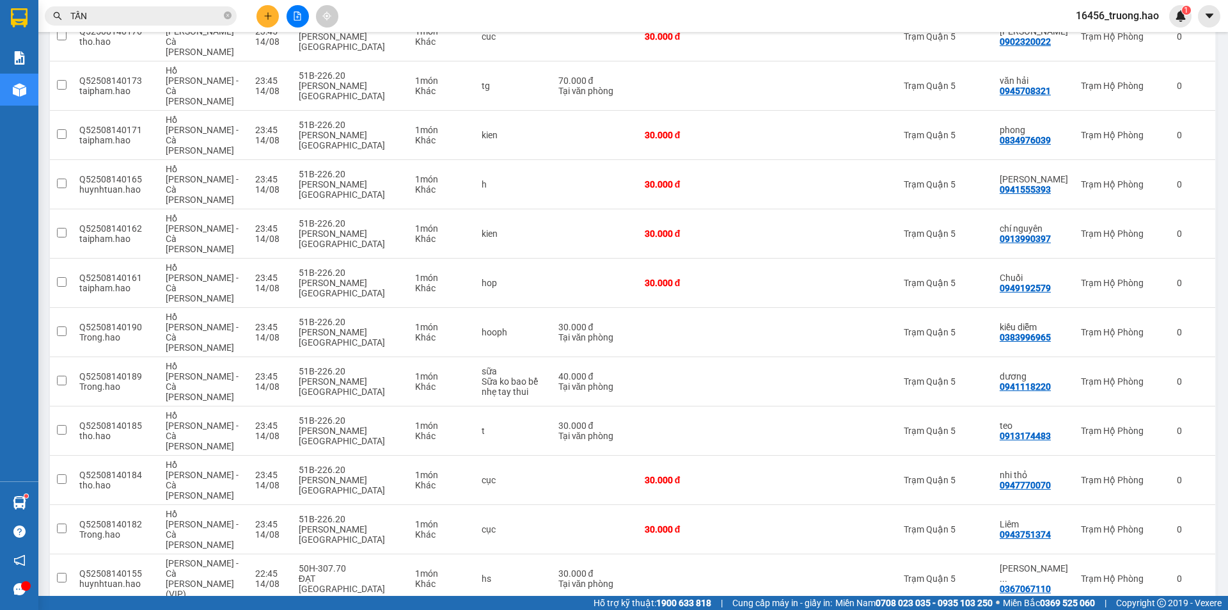
scroll to position [747, 0]
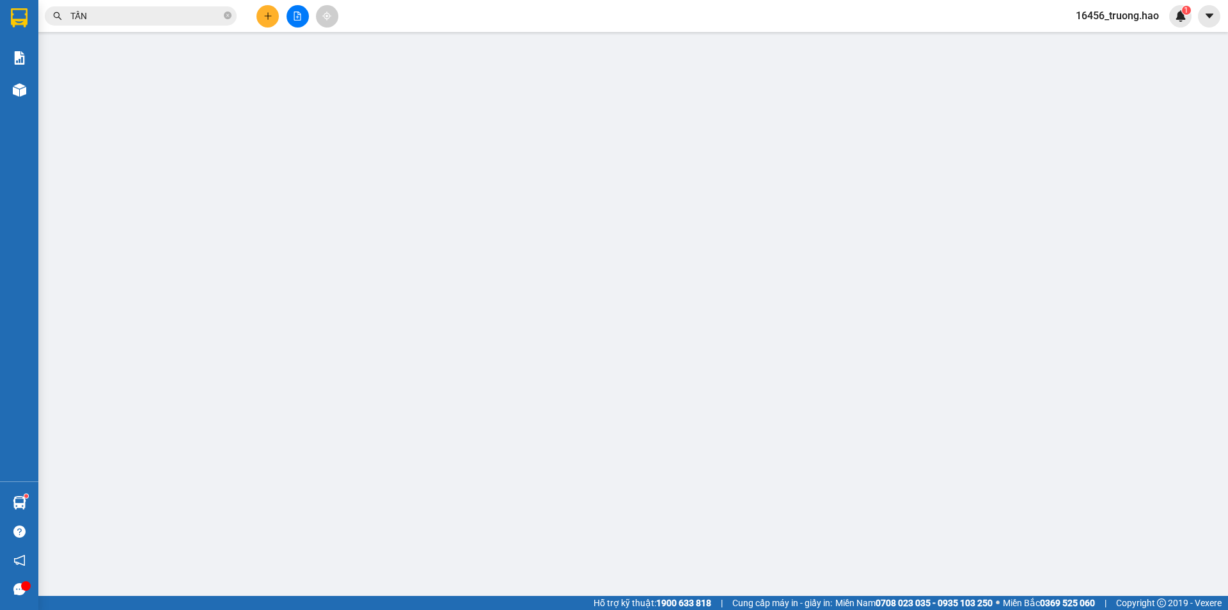
type input "0943983144"
type input "tấn đồ sắt"
type input "30.000"
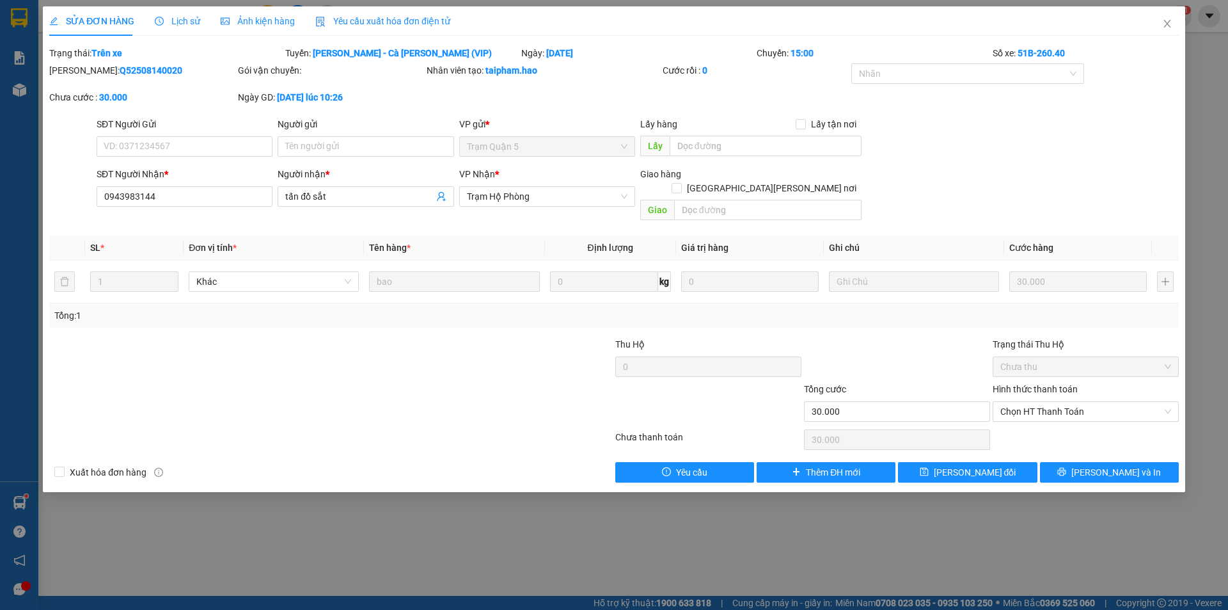
click at [235, 17] on span "Ảnh kiện hàng" at bounding box center [258, 21] width 74 height 10
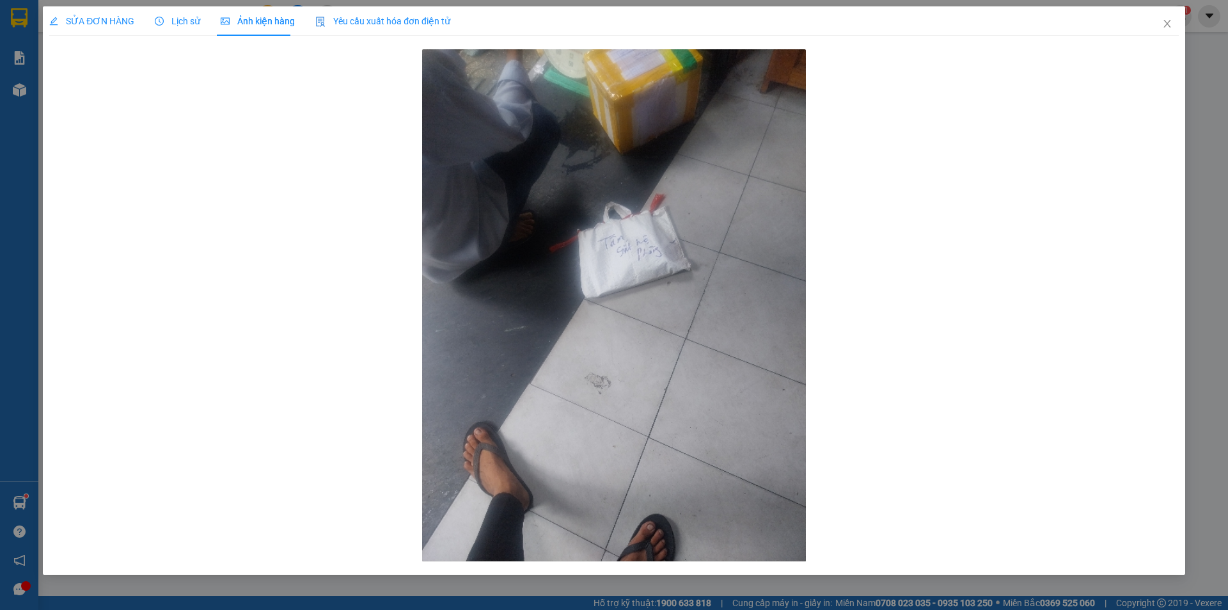
click at [171, 20] on span "Lịch sử" at bounding box center [177, 21] width 45 height 10
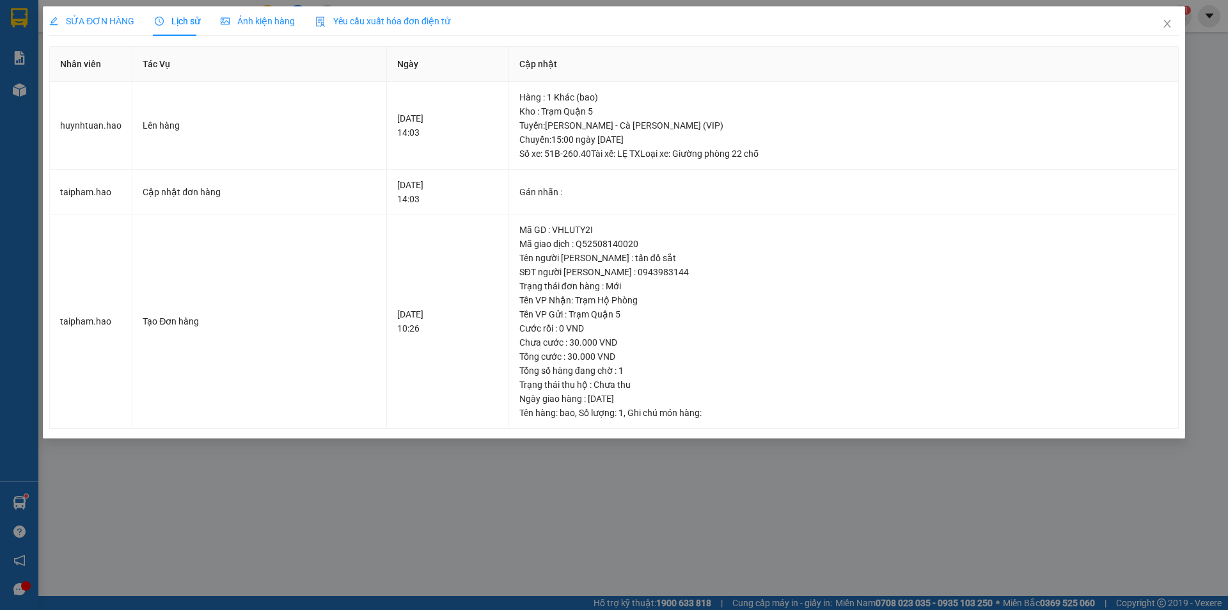
click at [83, 19] on span "SỬA ĐƠN HÀNG" at bounding box center [91, 21] width 85 height 10
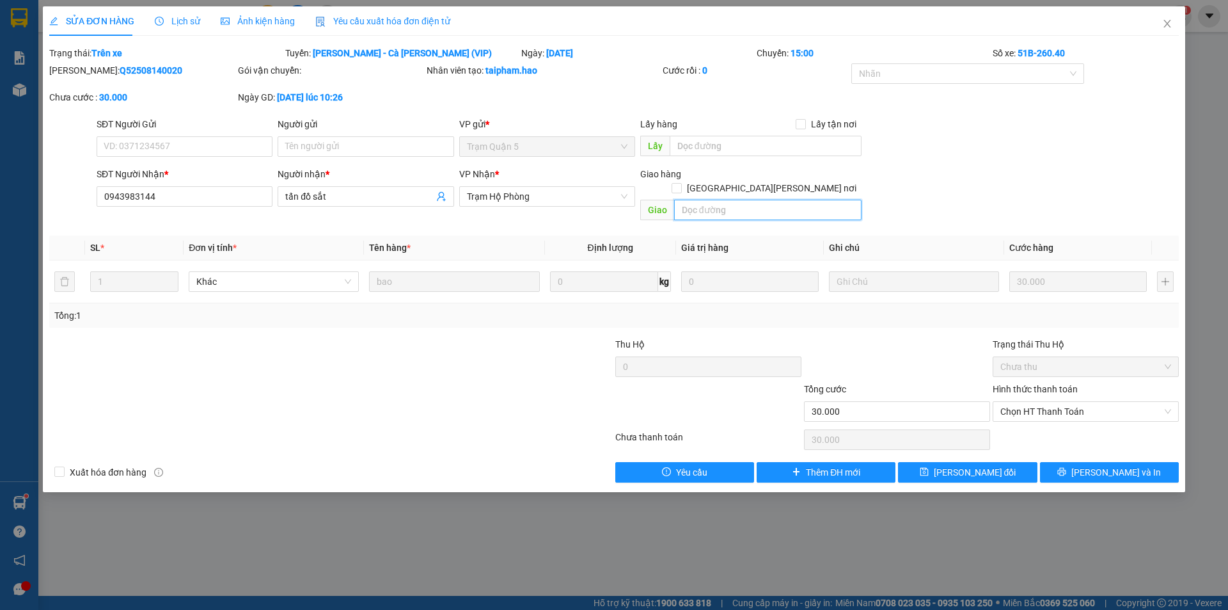
click at [735, 203] on input "text" at bounding box center [767, 210] width 187 height 20
paste input "Q52508140021"
type input "TRÙNG ĐƠN Q52508140021"
click at [982, 465] on span "[PERSON_NAME] đổi" at bounding box center [975, 472] width 83 height 14
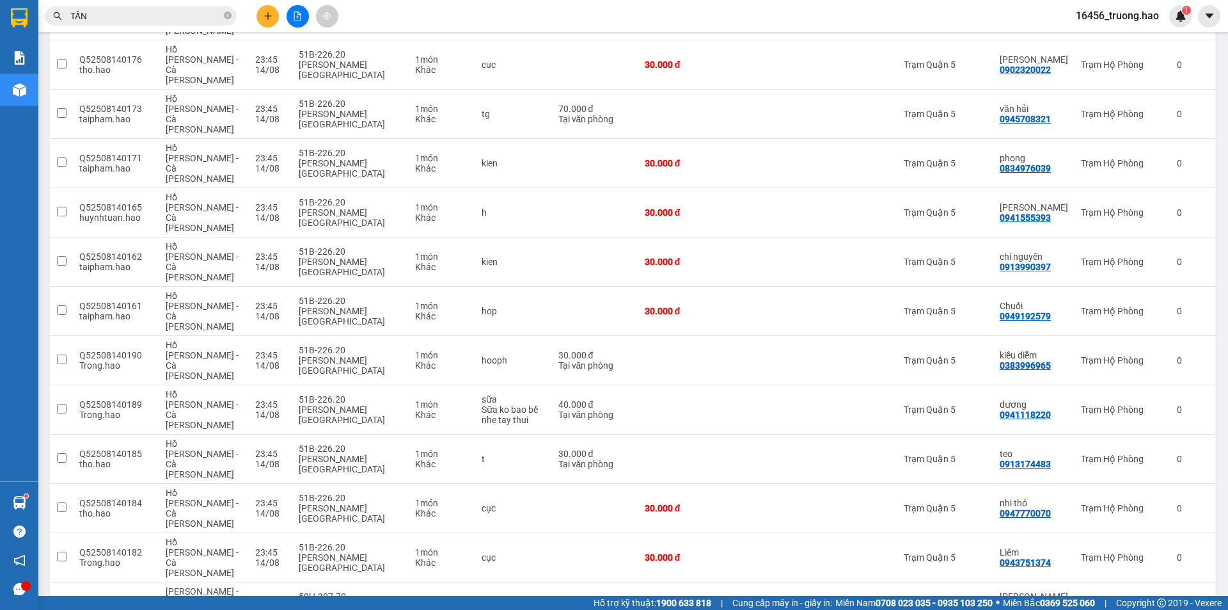
scroll to position [693, 0]
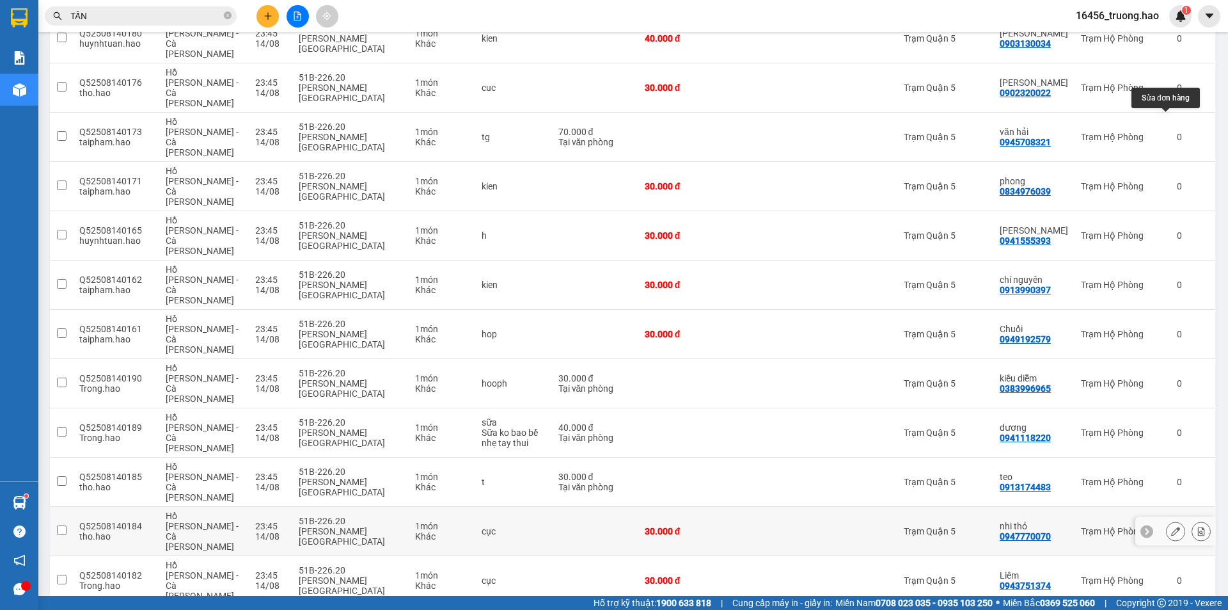
click at [1172, 520] on button at bounding box center [1176, 531] width 18 height 22
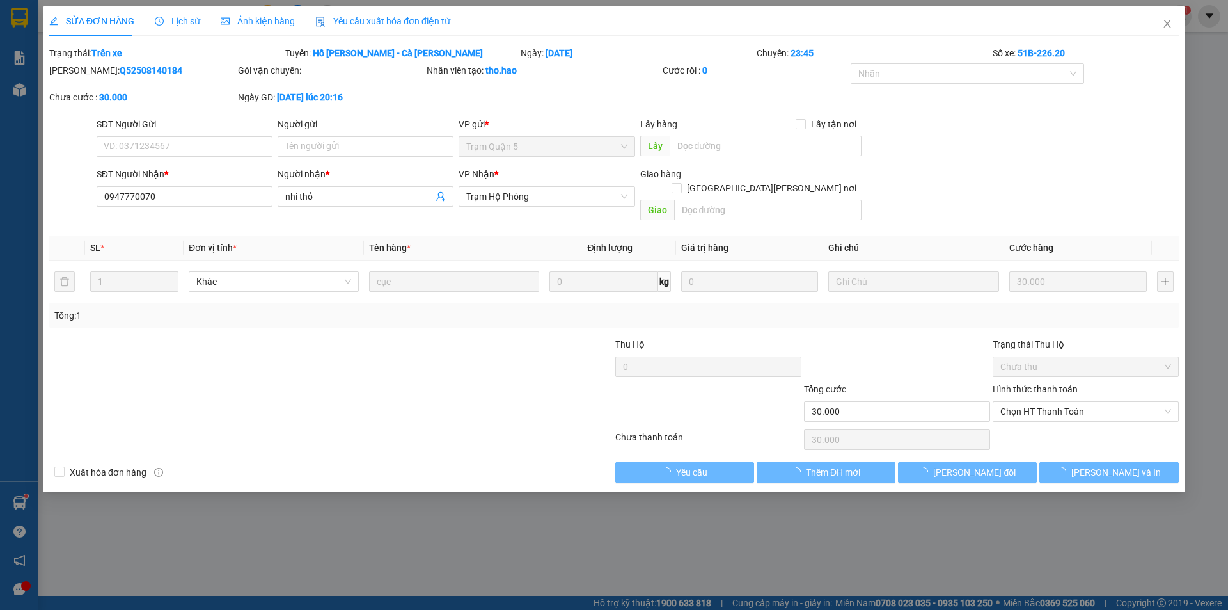
type input "0947770070"
type input "nhi thỏ"
type input "30.000"
click at [255, 19] on span "Ảnh kiện hàng" at bounding box center [258, 21] width 74 height 10
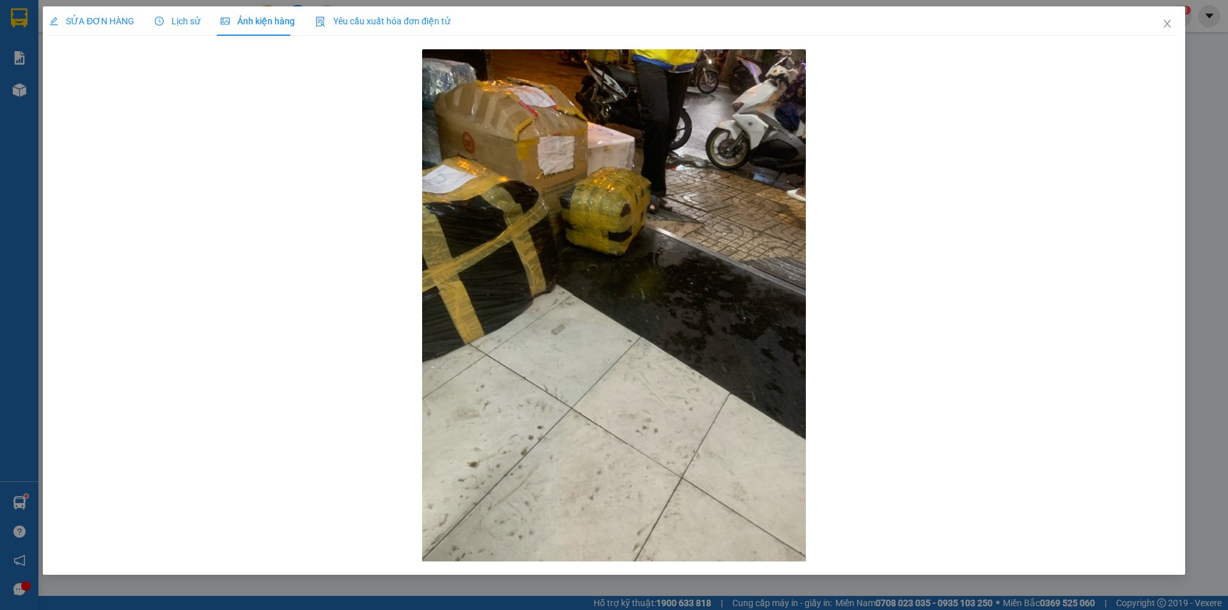
click at [115, 14] on div "SỬA ĐƠN HÀNG" at bounding box center [91, 21] width 85 height 14
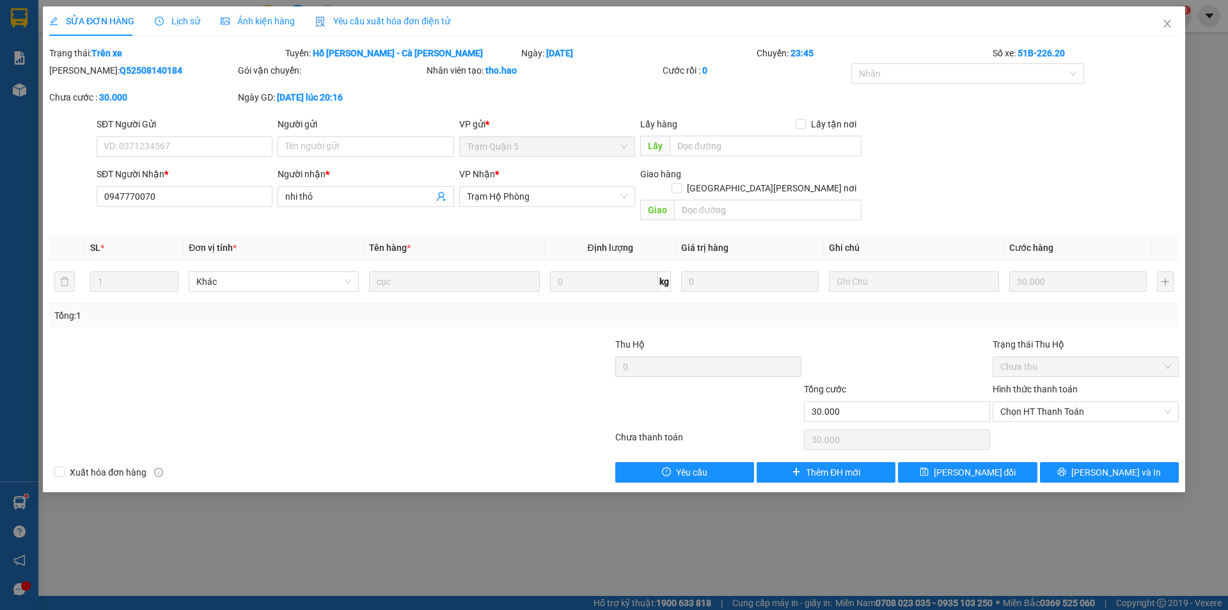
click at [163, 14] on div "Lịch sử" at bounding box center [177, 21] width 45 height 14
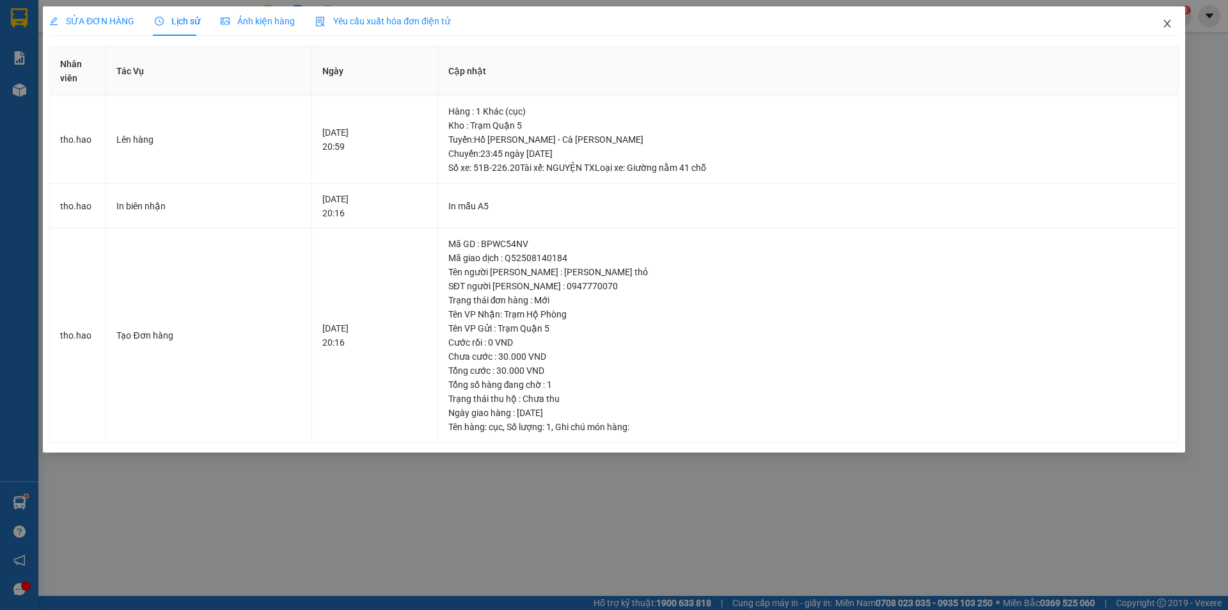
click at [1167, 21] on icon "close" at bounding box center [1167, 24] width 10 height 10
